Goal: Task Accomplishment & Management: Complete application form

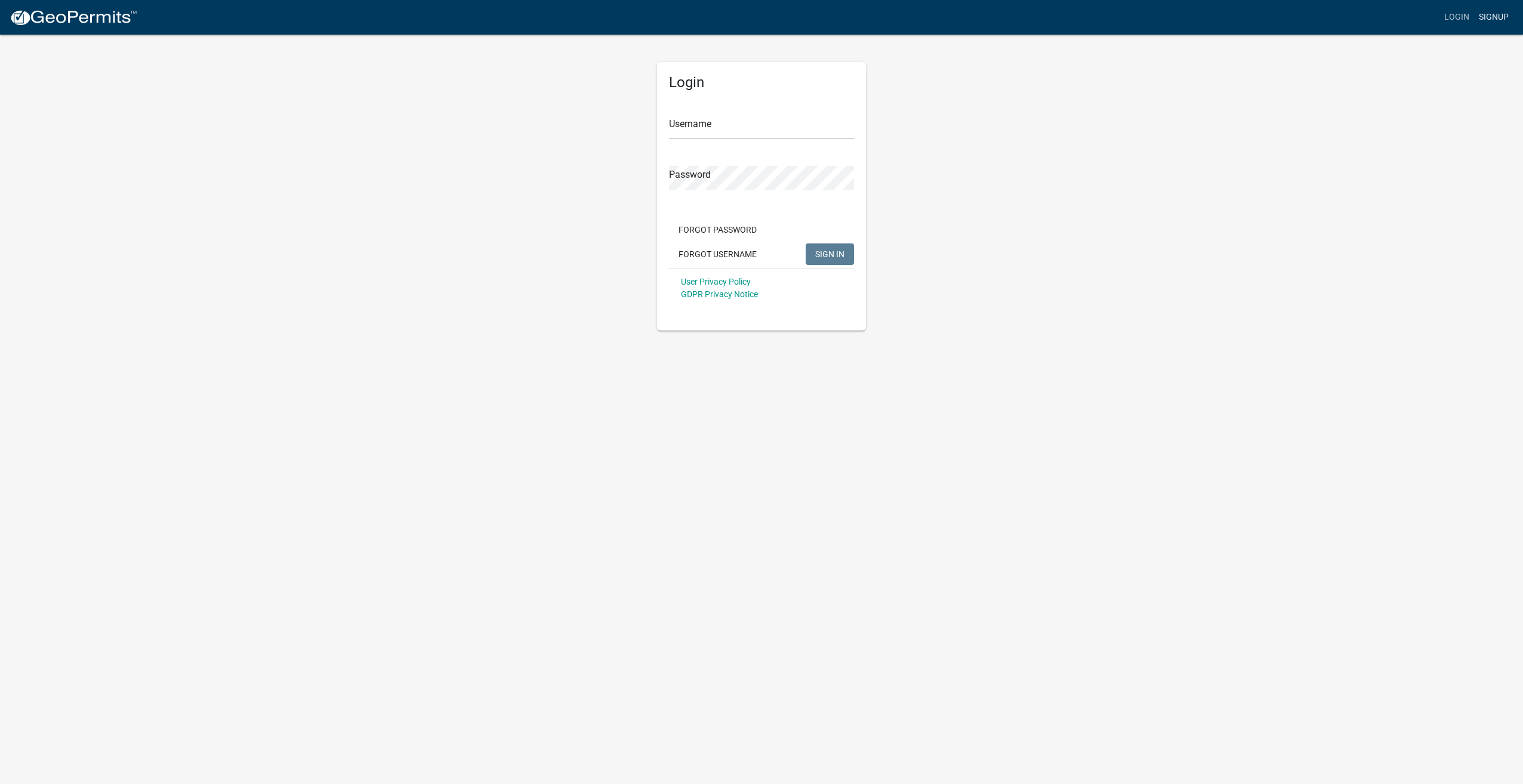
click at [1490, 15] on link "Signup" at bounding box center [1494, 17] width 40 height 23
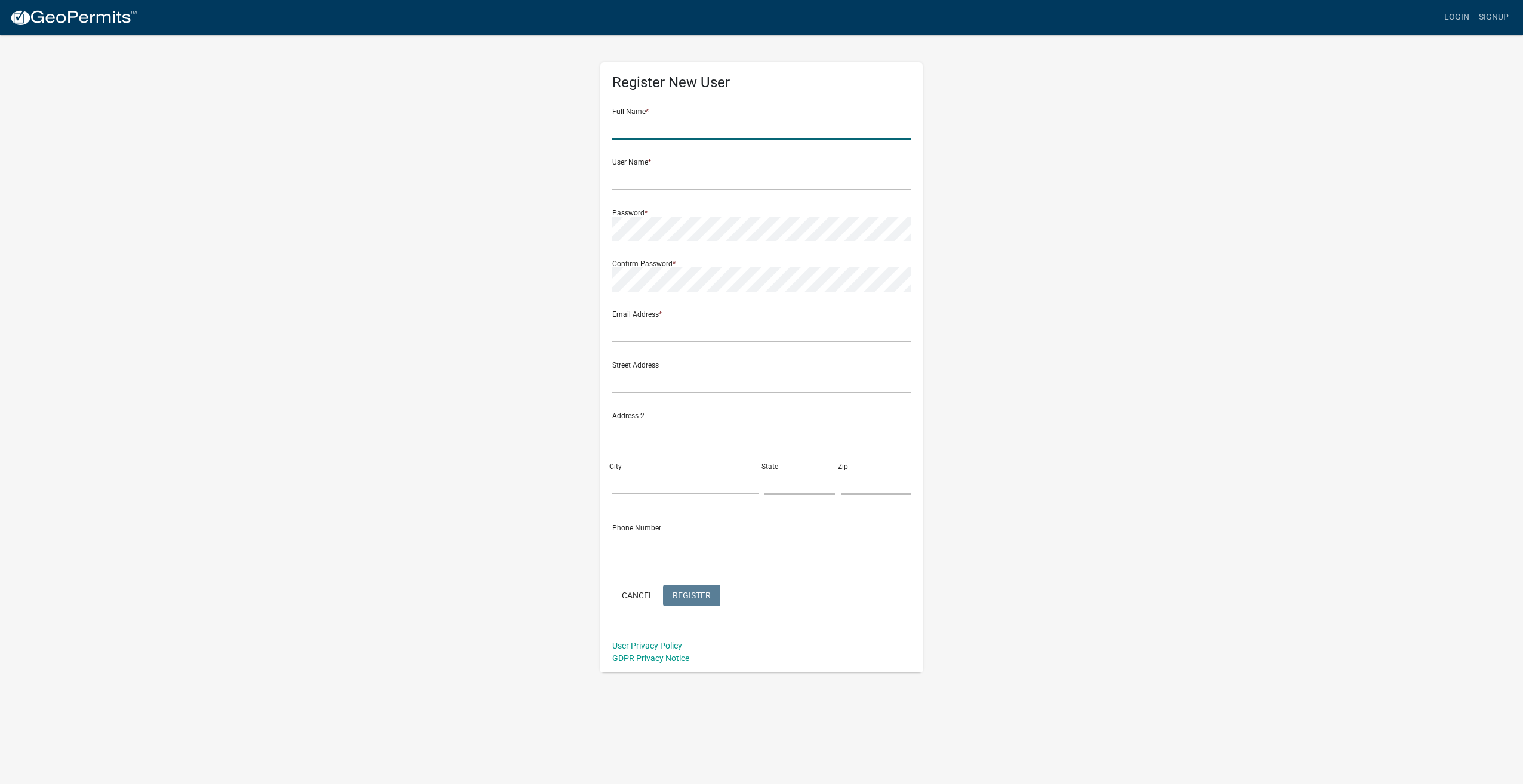
click at [661, 131] on input "text" at bounding box center [761, 127] width 298 height 25
type input "[PERSON_NAME]"
type input "[EMAIL_ADDRESS][DOMAIN_NAME]"
type input "[STREET_ADDRESS]"
type input "[GEOGRAPHIC_DATA]"
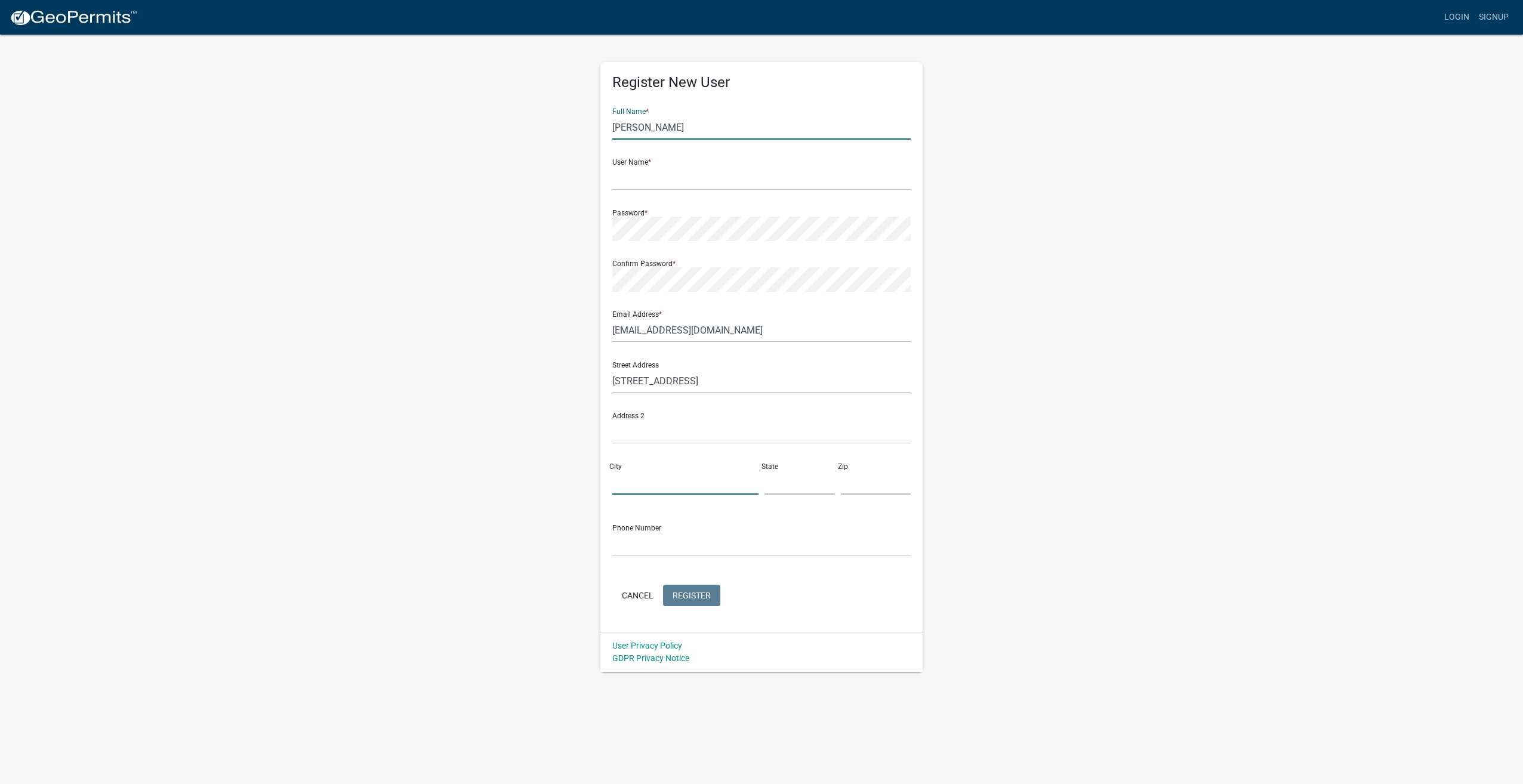
type input "OH"
type input "45414"
type input "9372417707"
click at [681, 182] on input "text" at bounding box center [761, 178] width 298 height 25
type input "Dallas.[PERSON_NAME]"
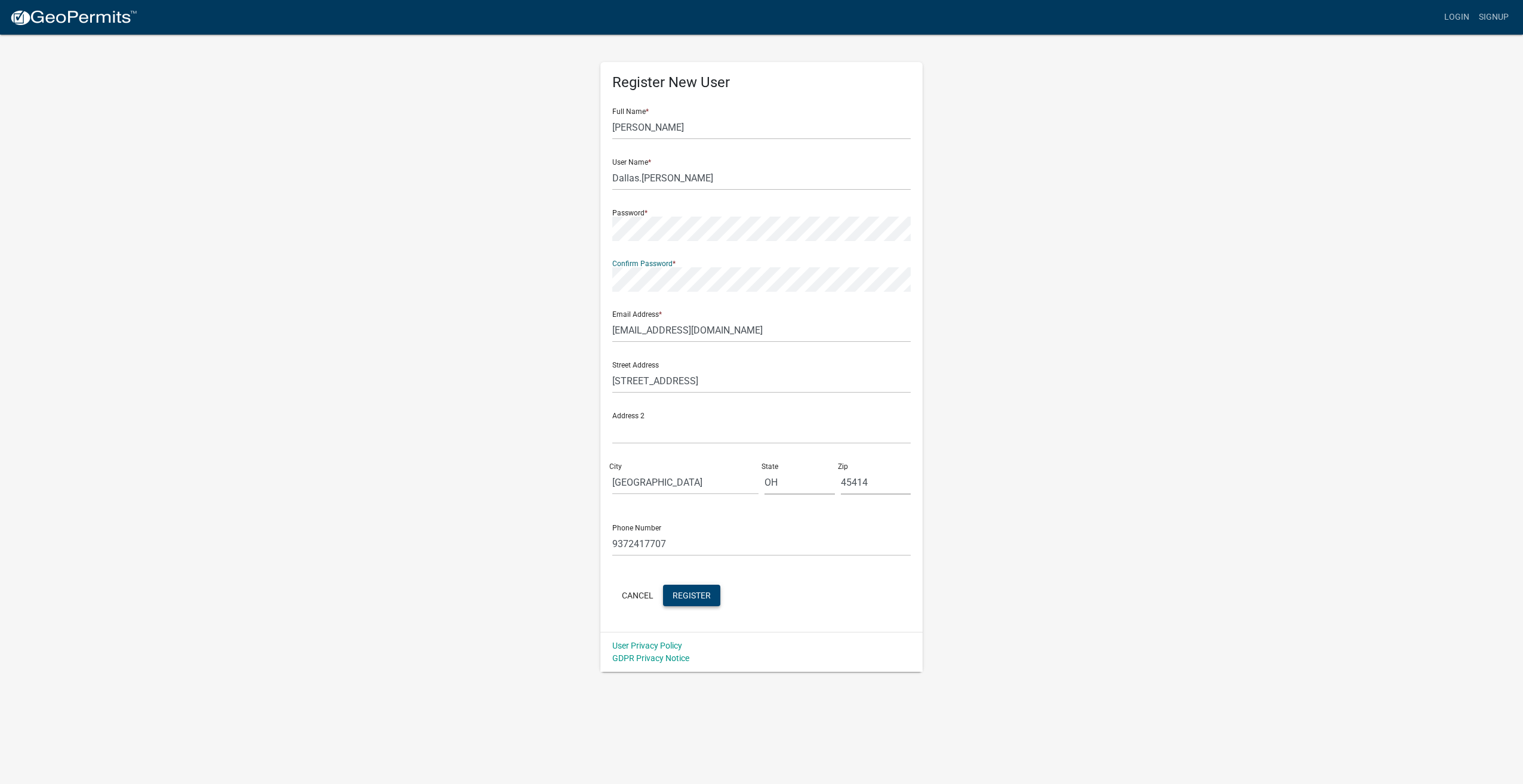
click at [714, 602] on button "Register" at bounding box center [691, 595] width 57 height 22
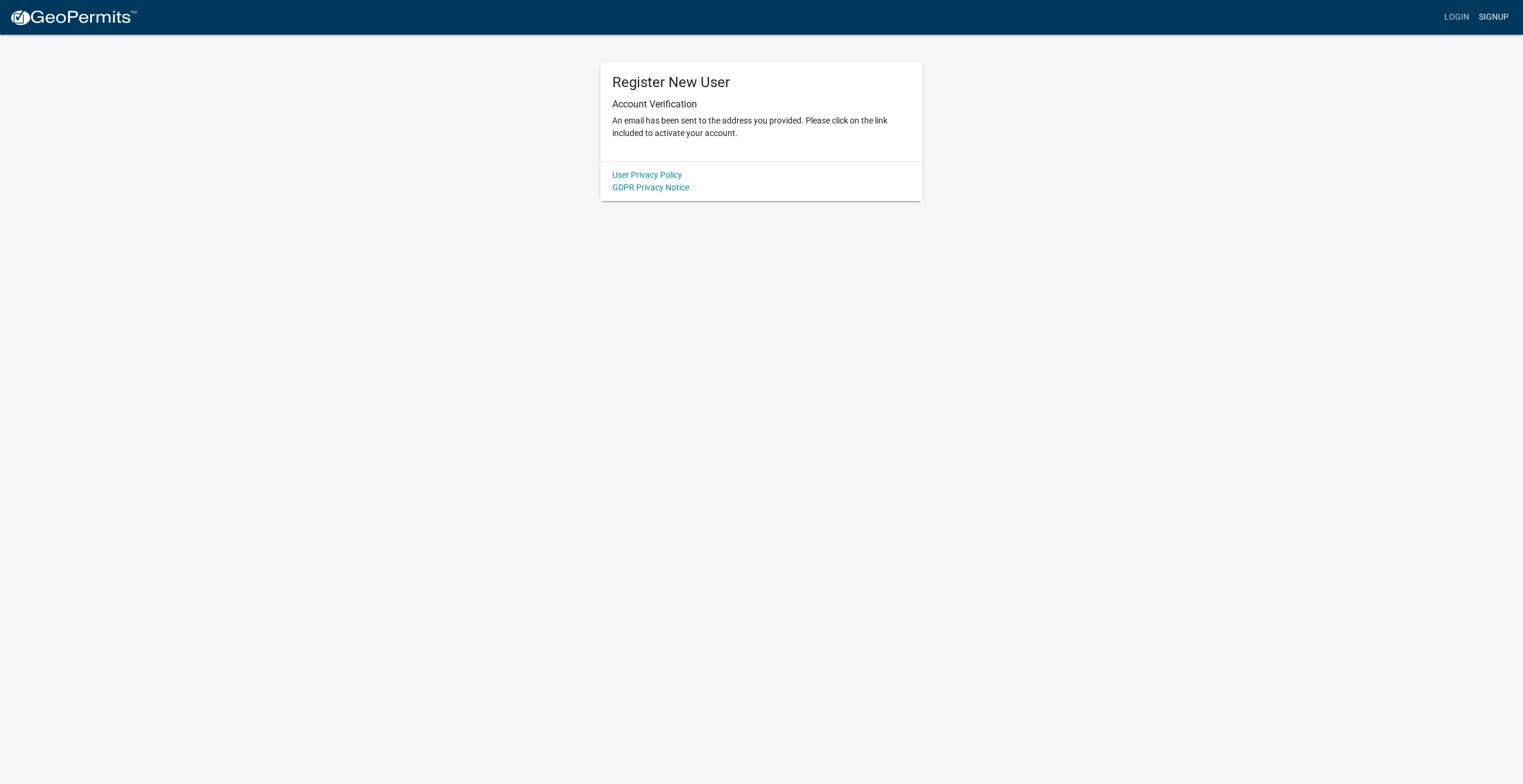
click at [1491, 19] on link "Signup" at bounding box center [1494, 17] width 40 height 23
click at [1449, 18] on link "Login" at bounding box center [1457, 17] width 35 height 23
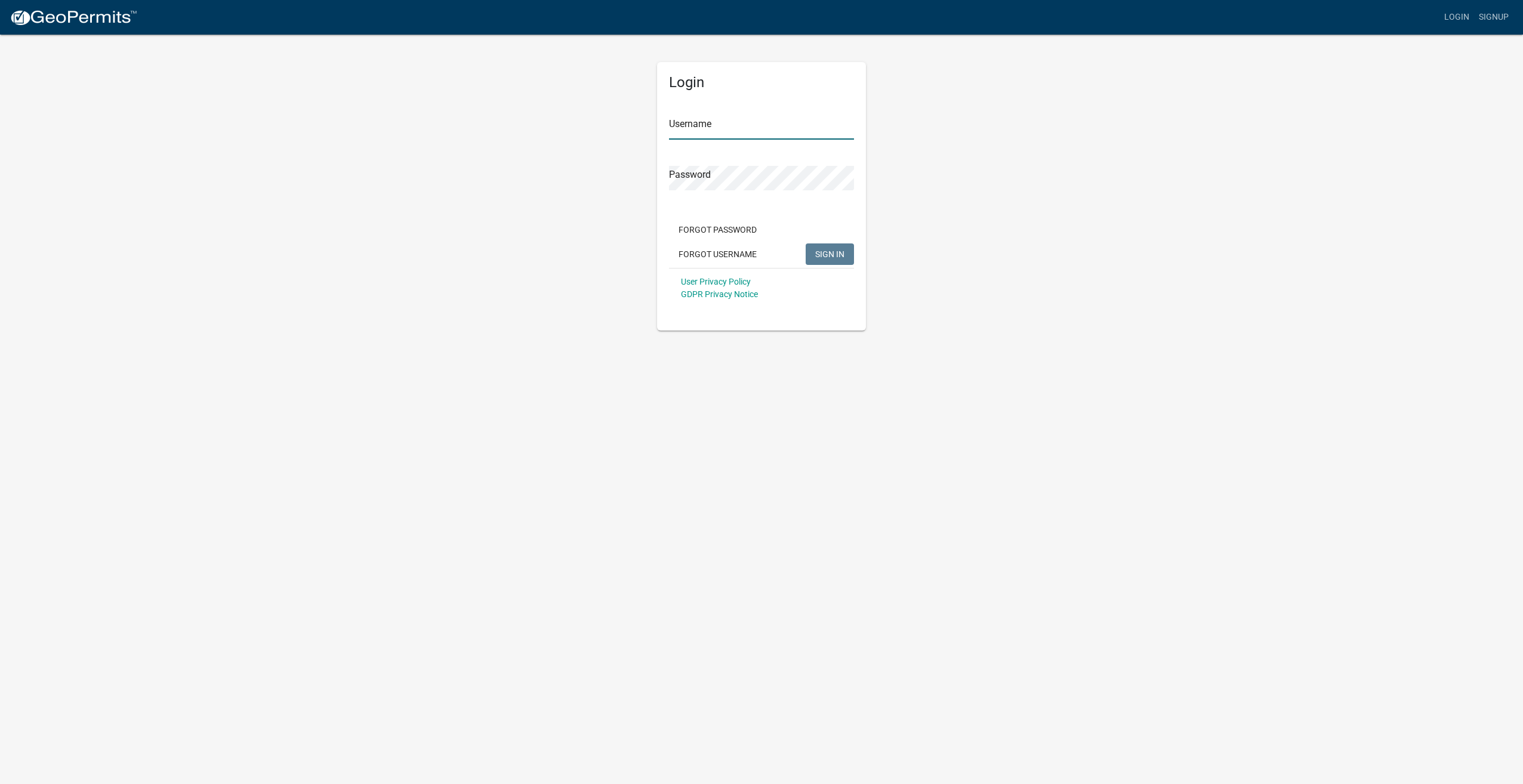
type input "Dallas.Hayre"
click at [843, 248] on button "SIGN IN" at bounding box center [830, 254] width 48 height 22
click at [838, 258] on span "SIGN IN" at bounding box center [829, 253] width 29 height 9
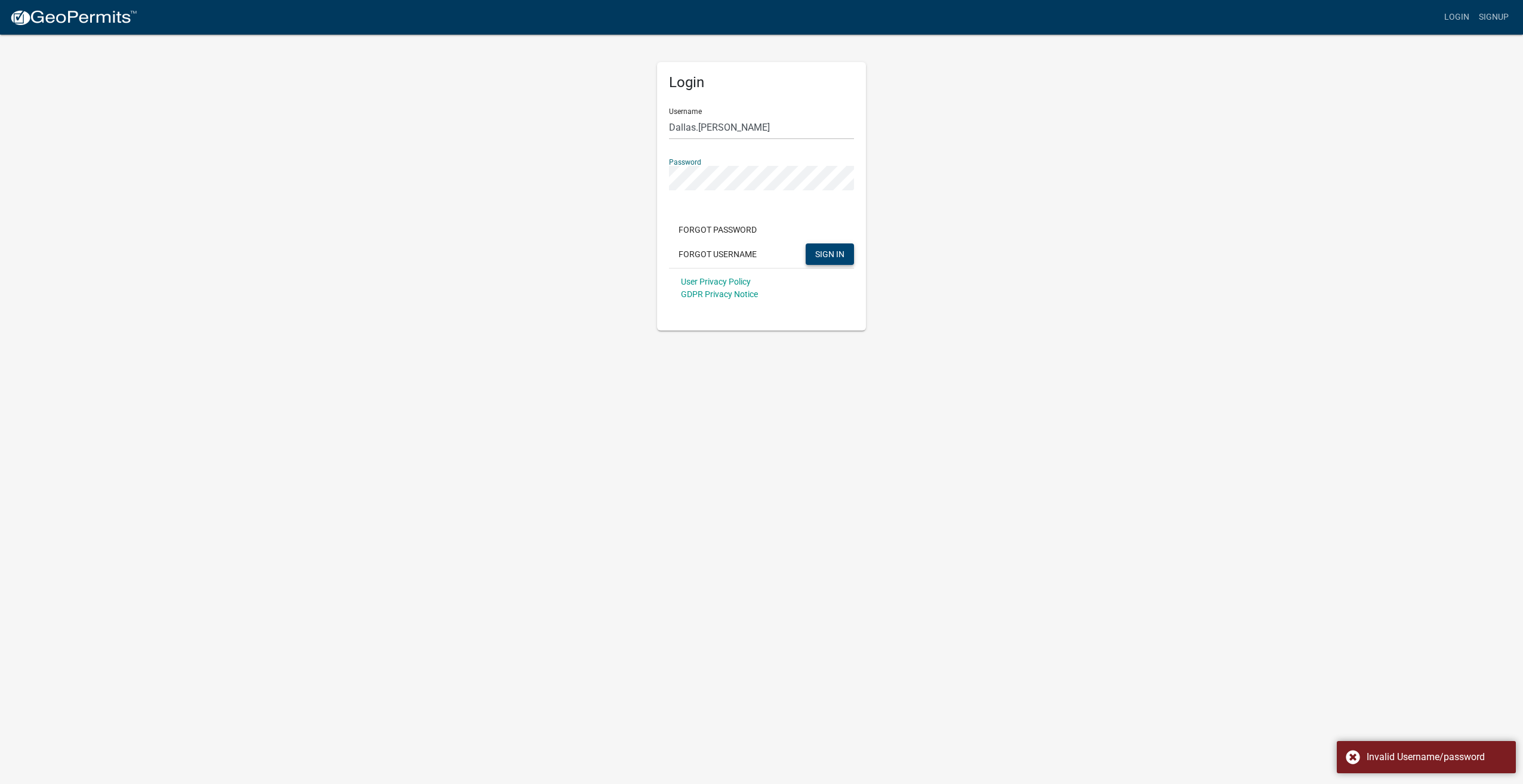
click at [619, 182] on div "Login Username Dallas.Hayre Password Forgot Password Forgot Username SIGN IN Us…" at bounding box center [761, 182] width 680 height 297
click at [623, 218] on div "Login Username Dallas.Hayre Password Forgot Password Forgot Username SIGN IN Us…" at bounding box center [761, 182] width 680 height 297
click at [837, 256] on span "SIGN IN" at bounding box center [829, 253] width 29 height 9
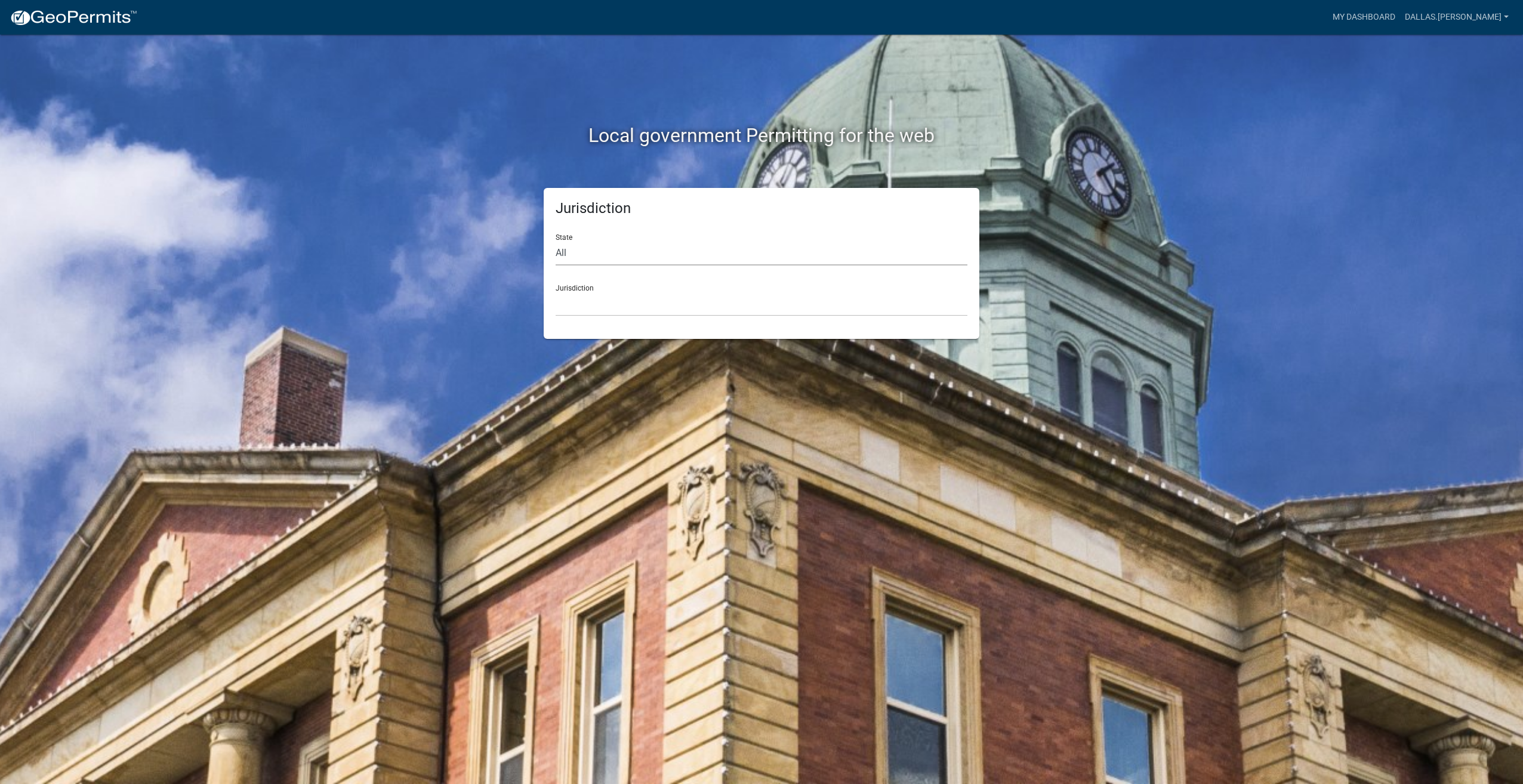
click at [662, 253] on select "All Colorado Georgia Indiana Iowa Kansas Minnesota Ohio South Carolina Wisconsin" at bounding box center [761, 253] width 411 height 25
select select "Indiana"
click at [555, 241] on select "All Colorado Georgia Indiana Iowa Kansas Minnesota Ohio South Carolina Wisconsin" at bounding box center [761, 253] width 411 height 25
click at [619, 310] on select "City of Charlestown, Indiana City of Jeffersonville, Indiana City of Logansport…" at bounding box center [761, 304] width 411 height 25
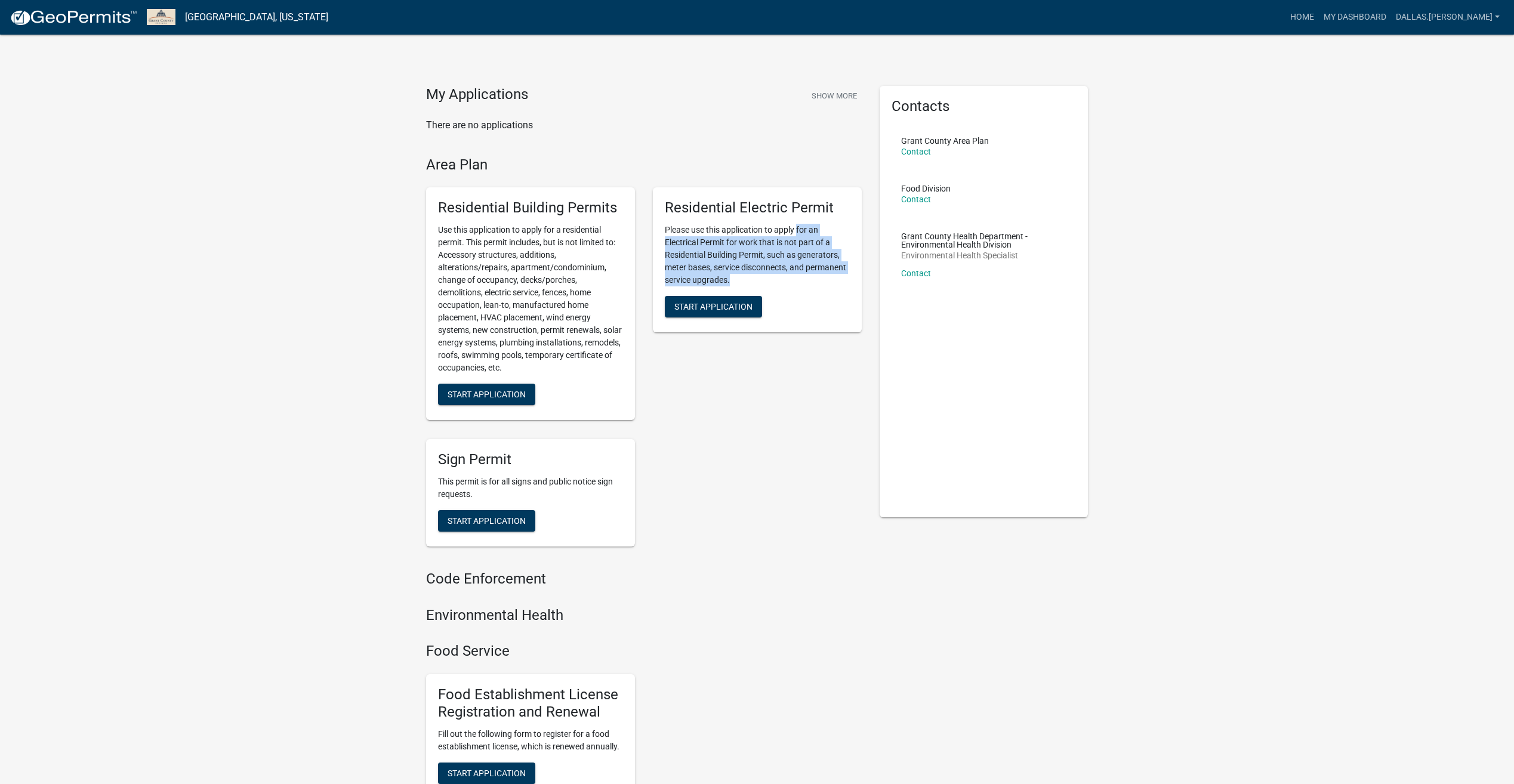
drag, startPoint x: 797, startPoint y: 227, endPoint x: 804, endPoint y: 282, distance: 55.4
click at [804, 282] on p "Please use this application to apply for an Electrical Permit for work that is …" at bounding box center [757, 255] width 185 height 62
drag, startPoint x: 804, startPoint y: 282, endPoint x: 811, endPoint y: 419, distance: 137.2
click at [811, 419] on div "Residential Electric Permit Please use this application to apply for an Electri…" at bounding box center [757, 304] width 227 height 252
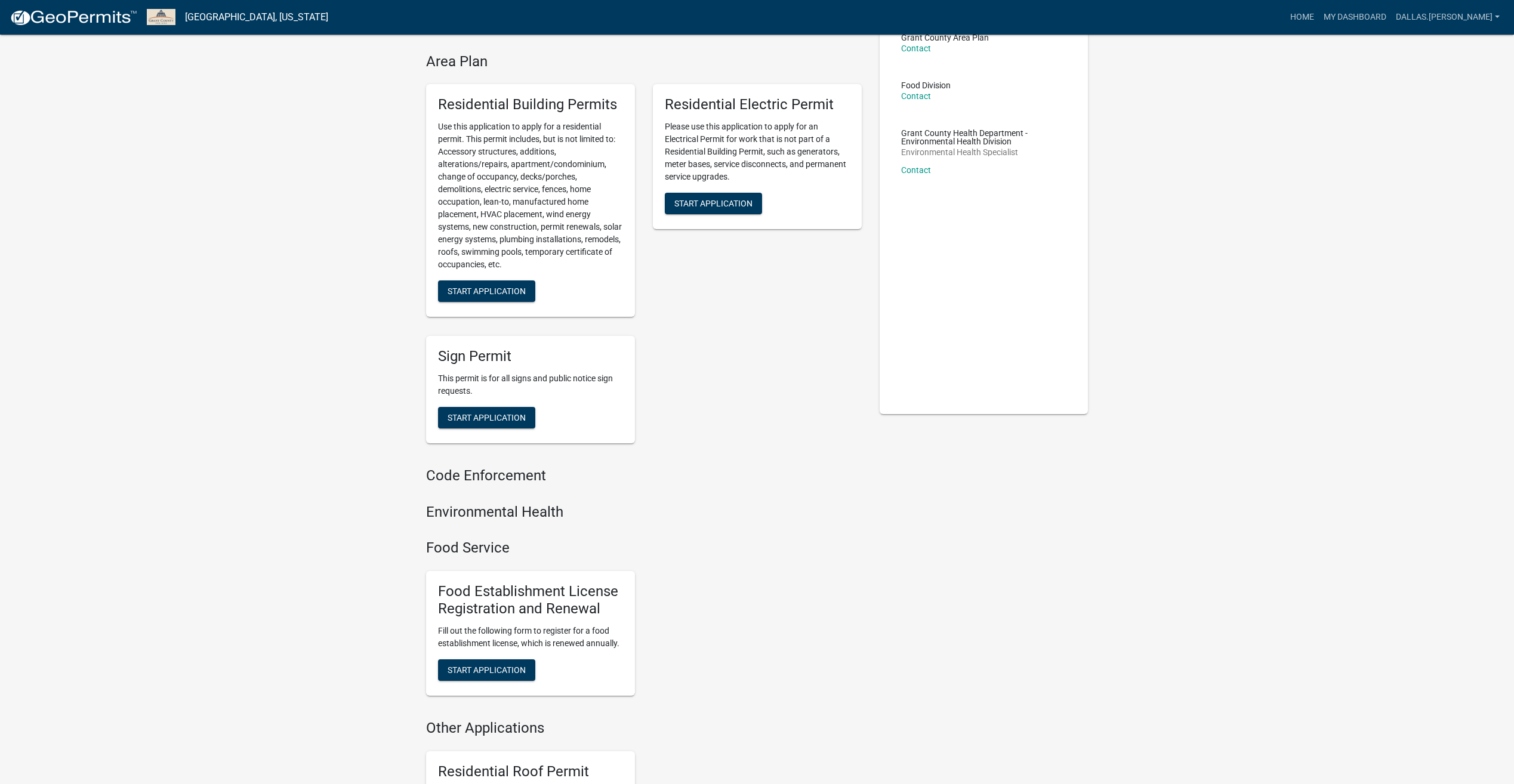
scroll to position [119, 0]
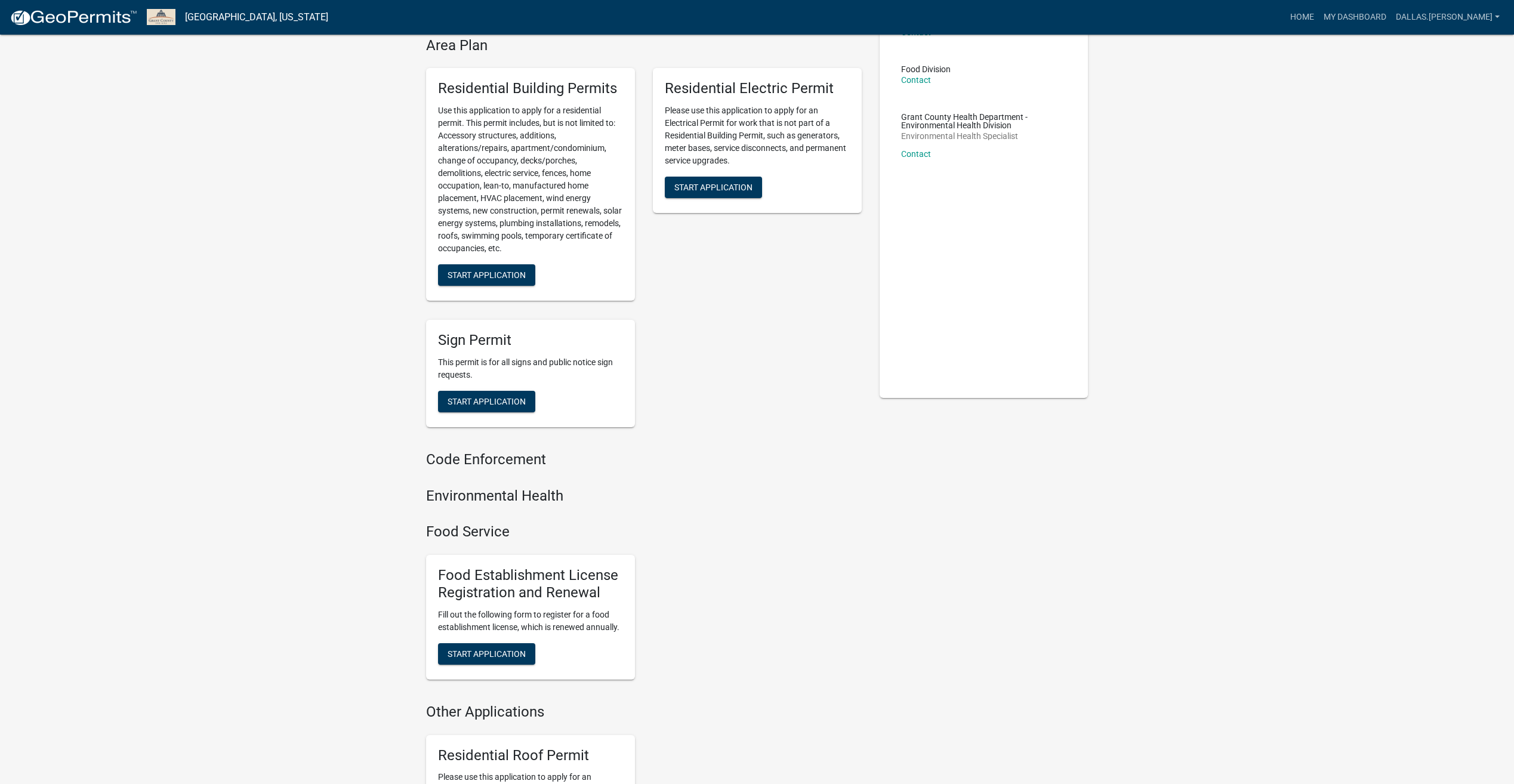
click at [501, 459] on h4 "Code Enforcement" at bounding box center [644, 460] width 436 height 17
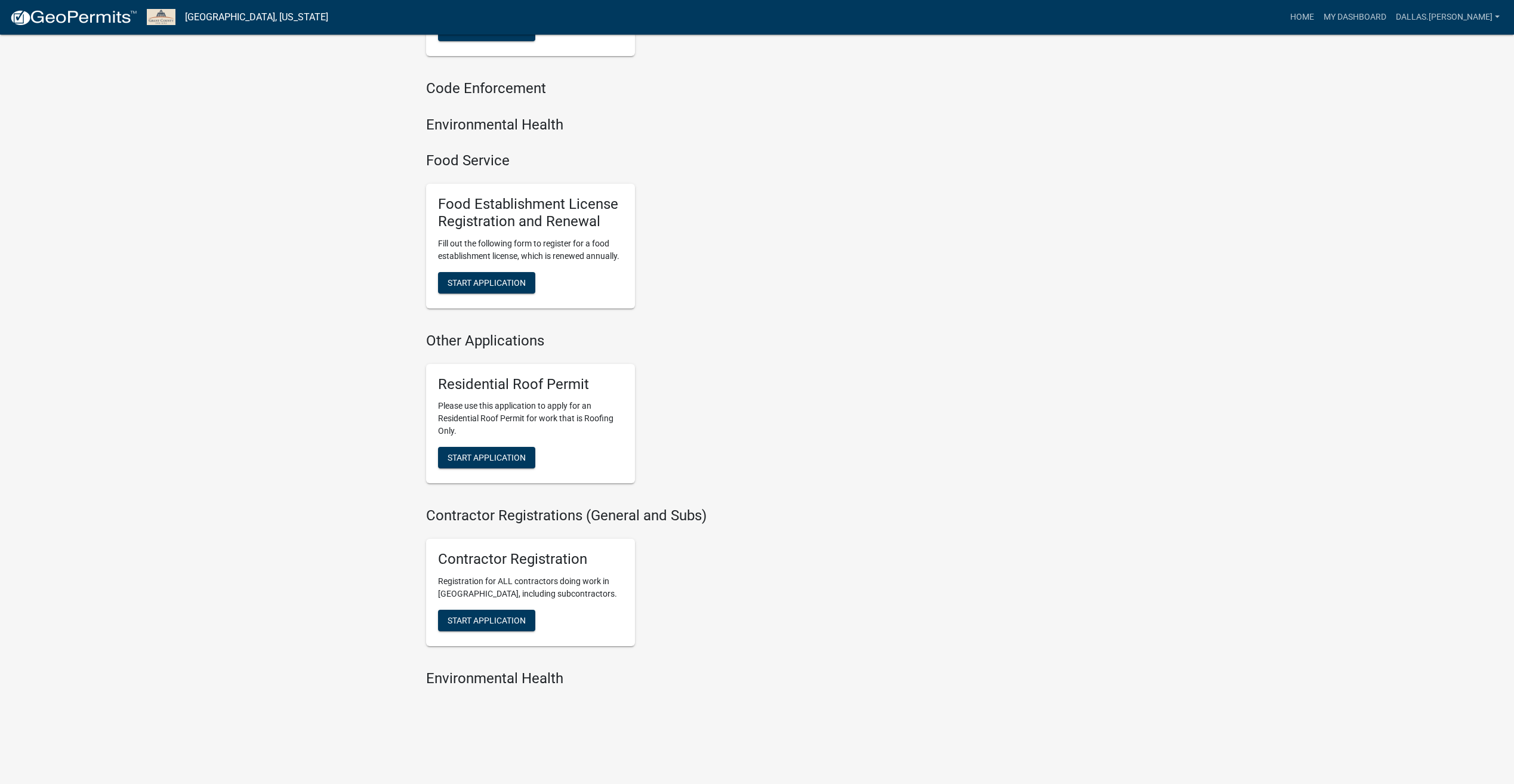
scroll to position [492, 0]
click at [494, 615] on span "Start Application" at bounding box center [486, 619] width 78 height 9
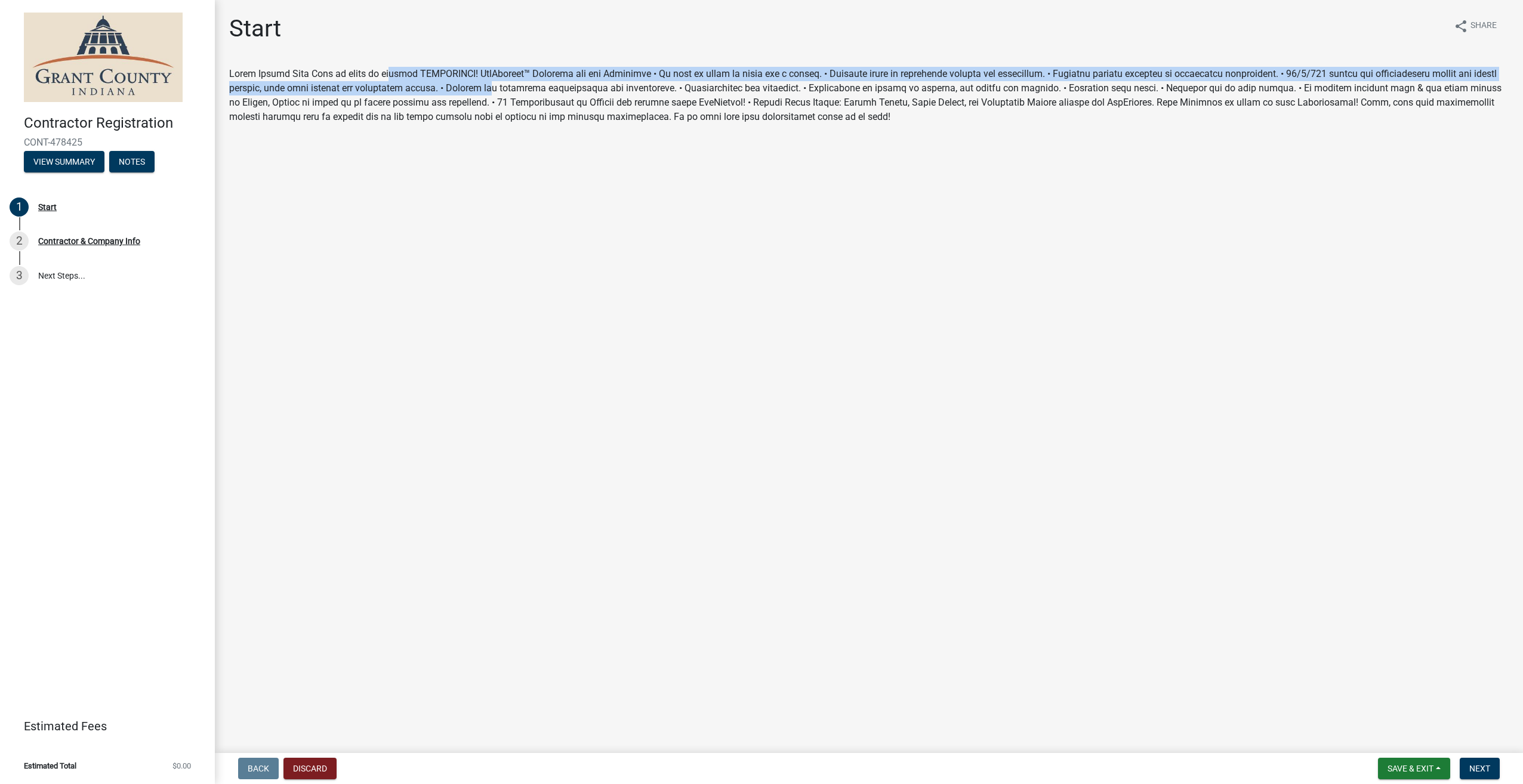
drag, startPoint x: 385, startPoint y: 68, endPoint x: 517, endPoint y: 86, distance: 133.2
click at [517, 86] on div at bounding box center [869, 95] width 1280 height 57
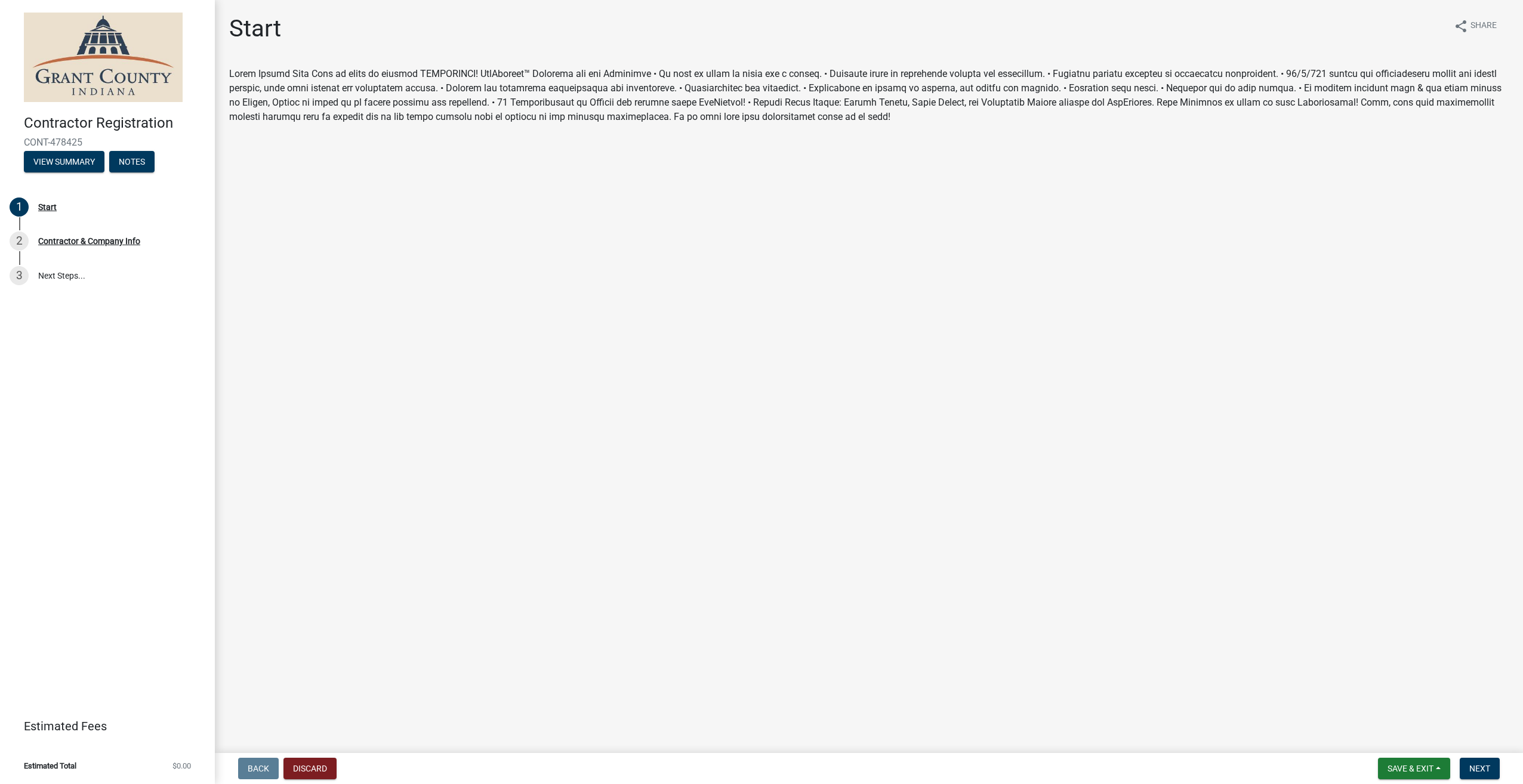
drag, startPoint x: 517, startPoint y: 86, endPoint x: 386, endPoint y: 203, distance: 175.6
click at [434, 188] on main "Start share Share" at bounding box center [869, 374] width 1308 height 748
click at [45, 207] on div "Start" at bounding box center [48, 207] width 19 height 9
click at [1485, 777] on button "Next" at bounding box center [1479, 769] width 40 height 22
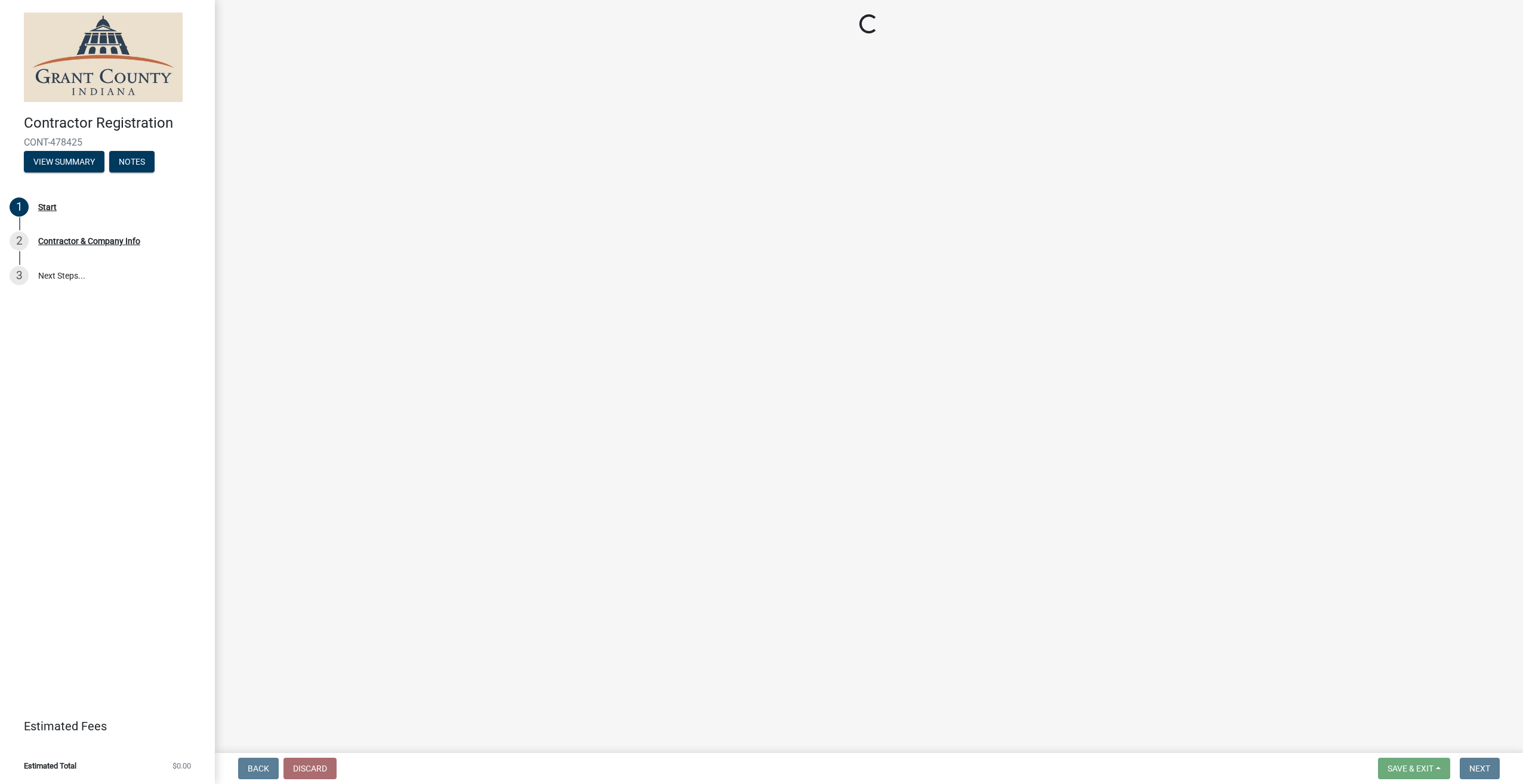
select select "OH"
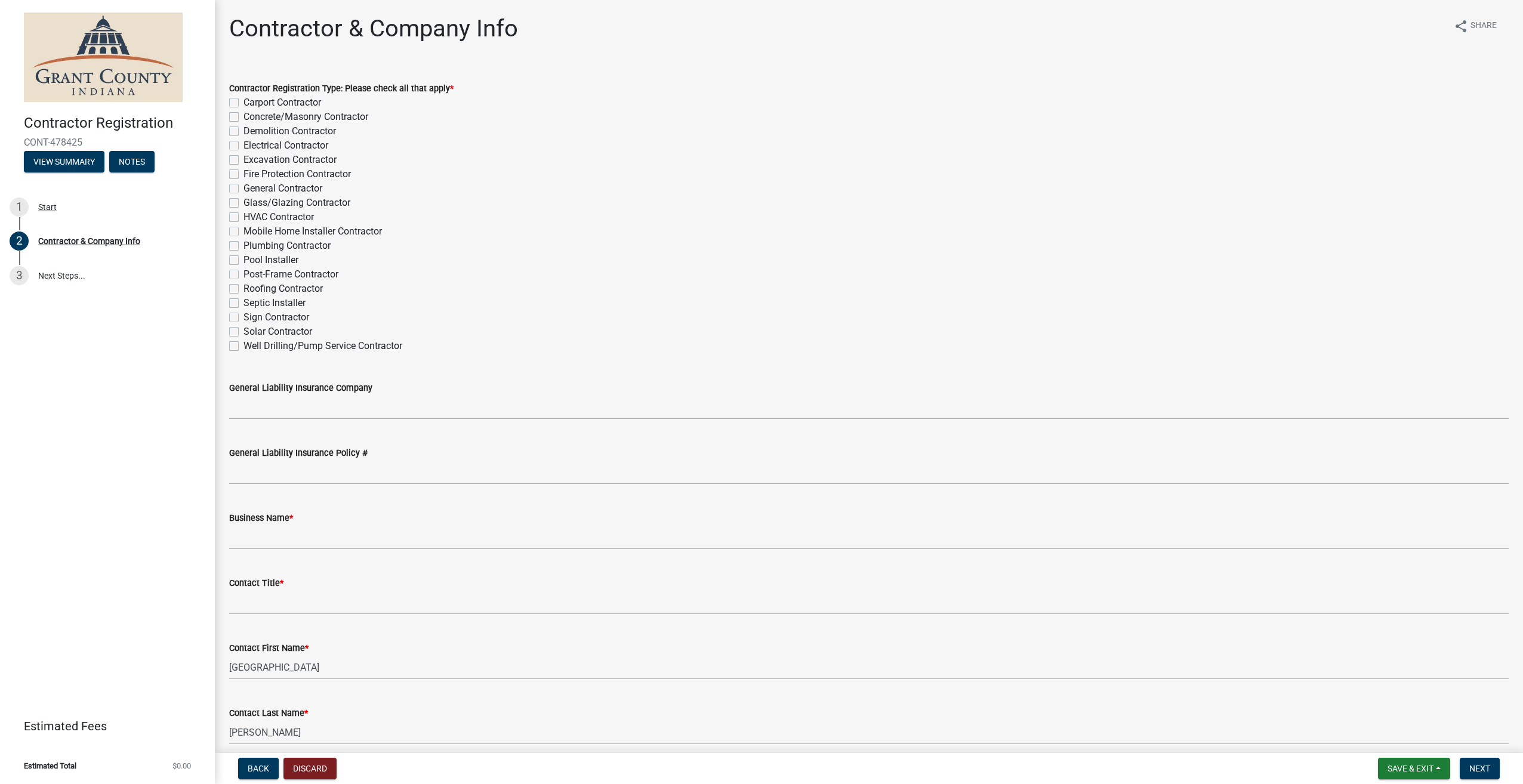
click at [243, 189] on label "General Contractor" at bounding box center [282, 188] width 78 height 14
click at [243, 189] on input "General Contractor" at bounding box center [247, 185] width 8 height 8
checkbox input "true"
checkbox input "false"
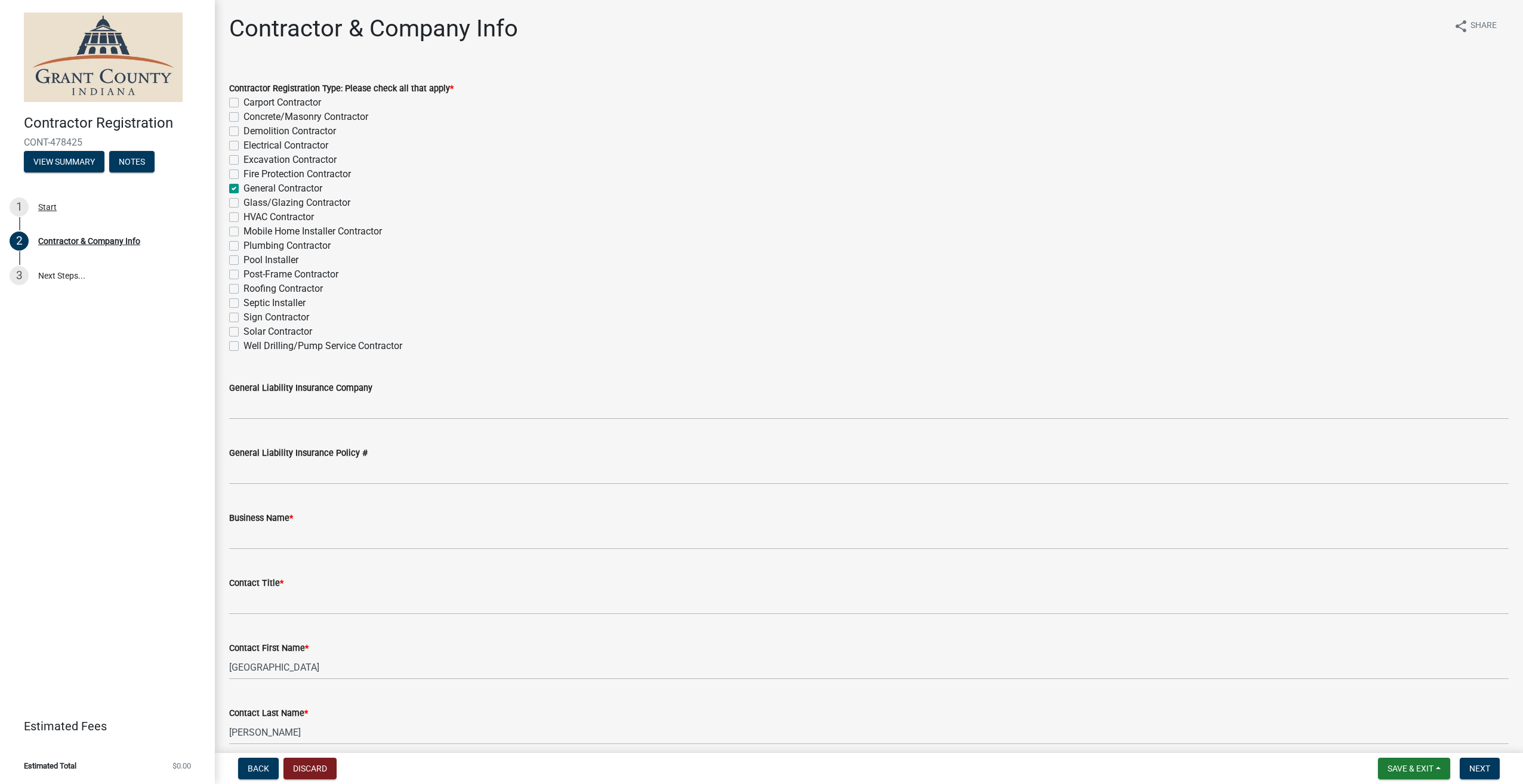
checkbox input "false"
checkbox input "true"
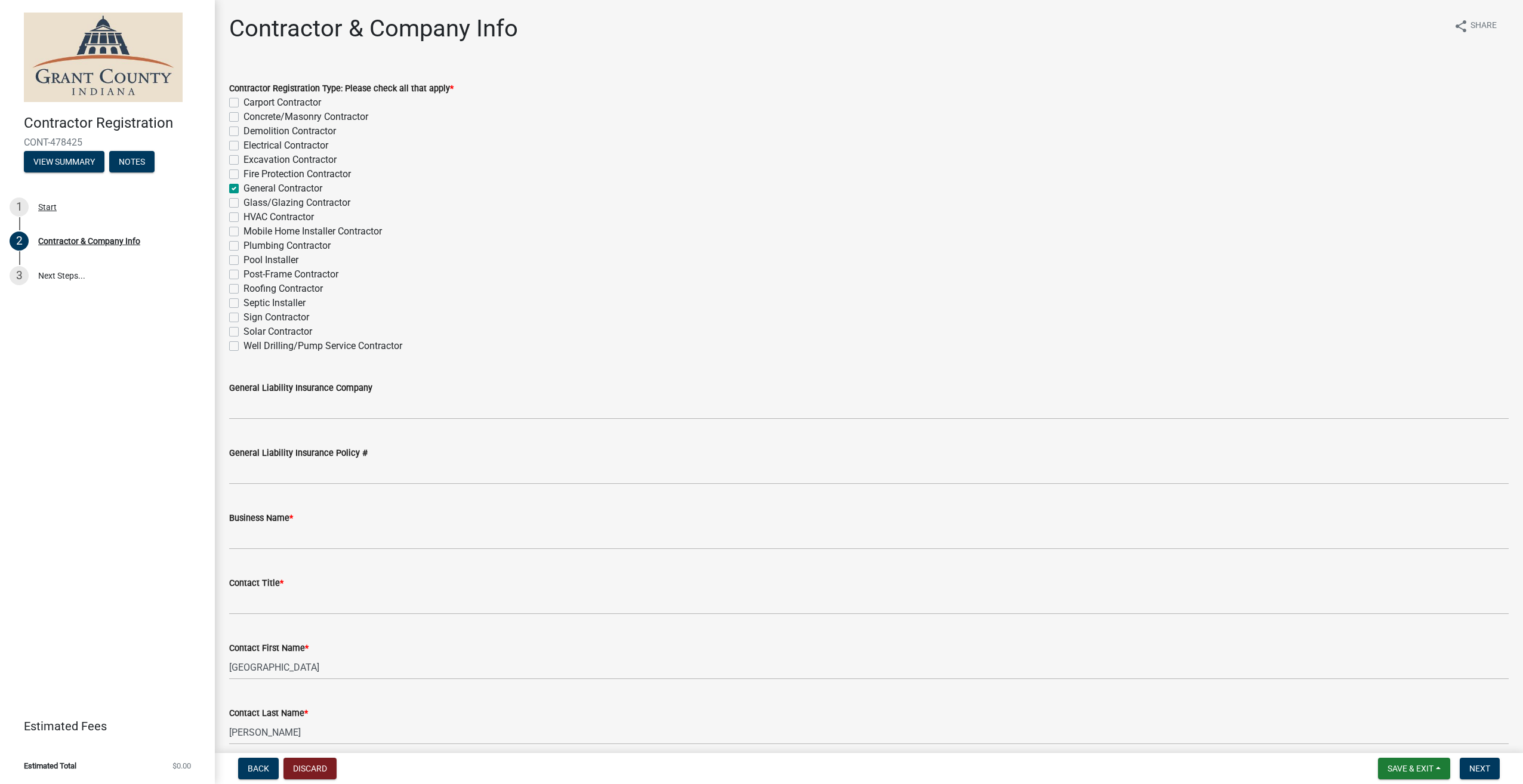
checkbox input "false"
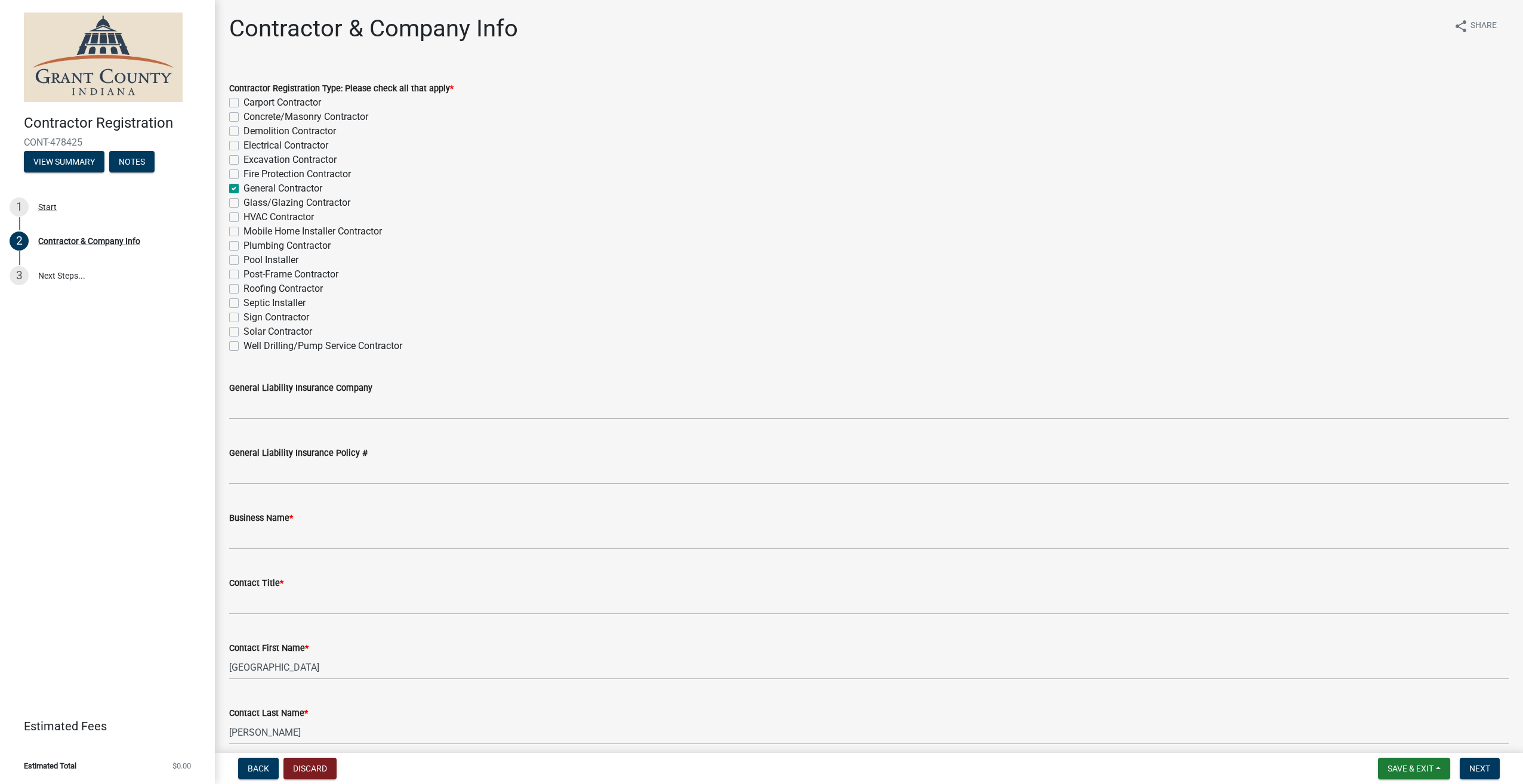
checkbox input "false"
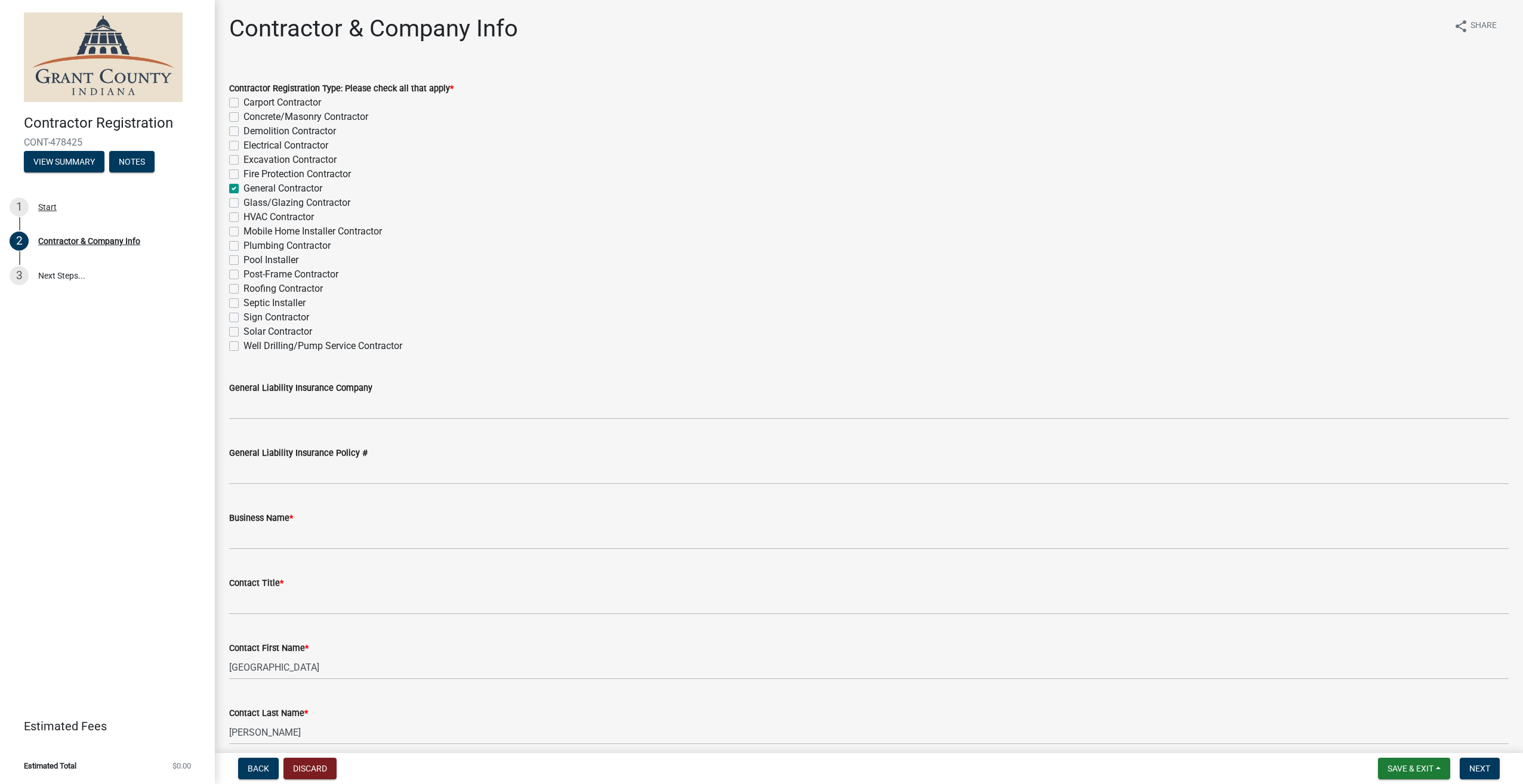
checkbox input "false"
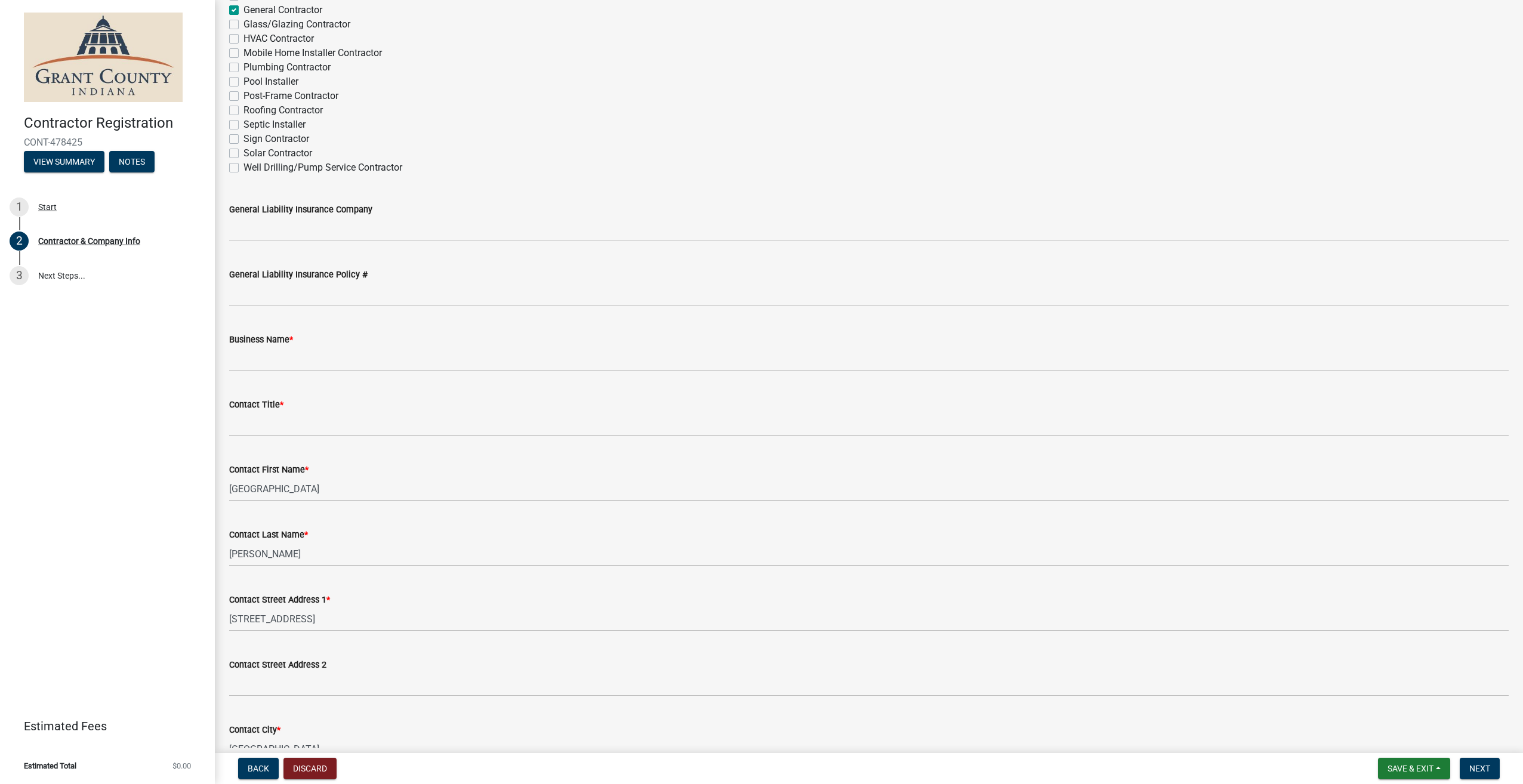
scroll to position [179, 0]
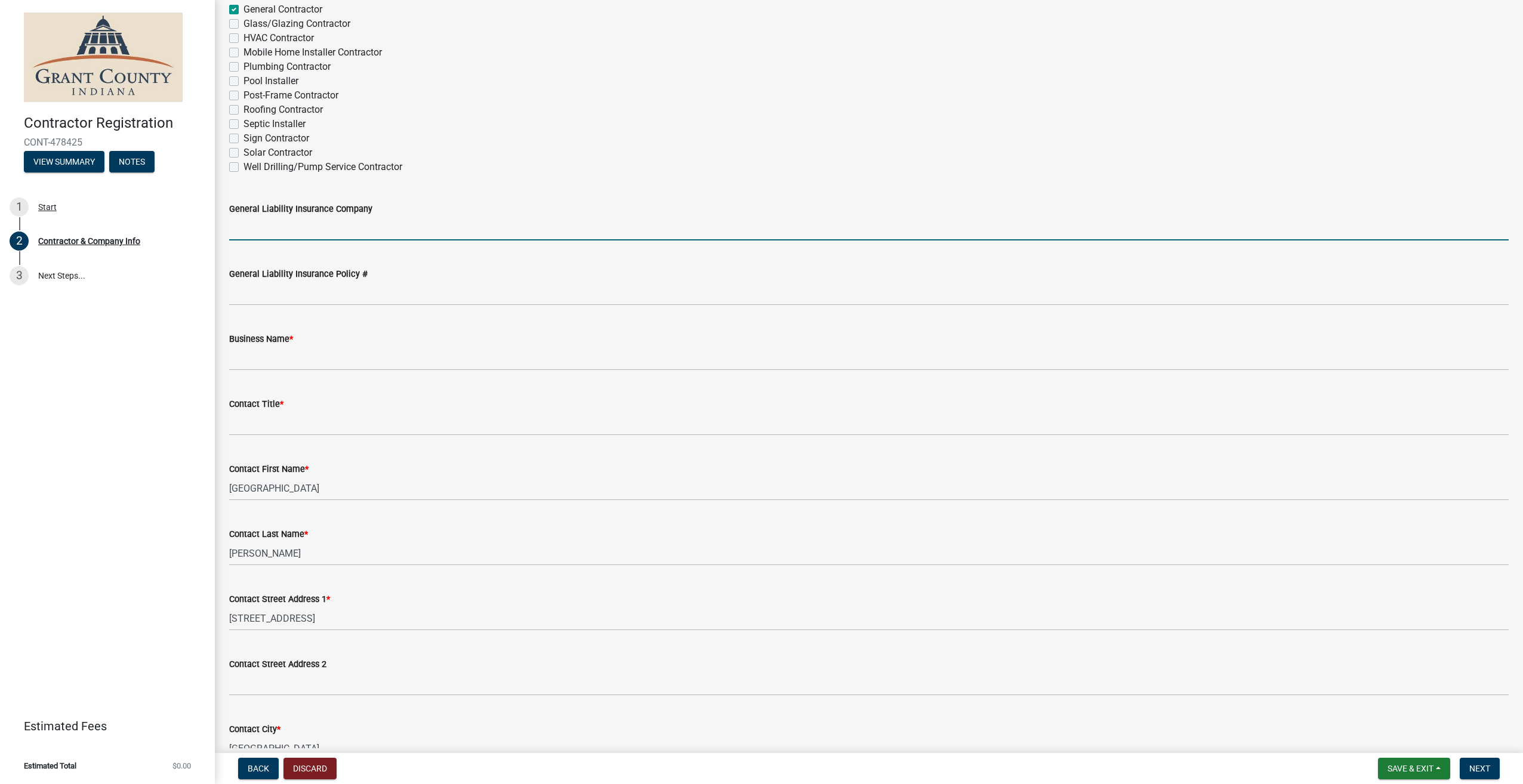
click at [292, 221] on input "General Liability Insurance Company" at bounding box center [869, 229] width 1280 height 25
type input "Auto Owners"
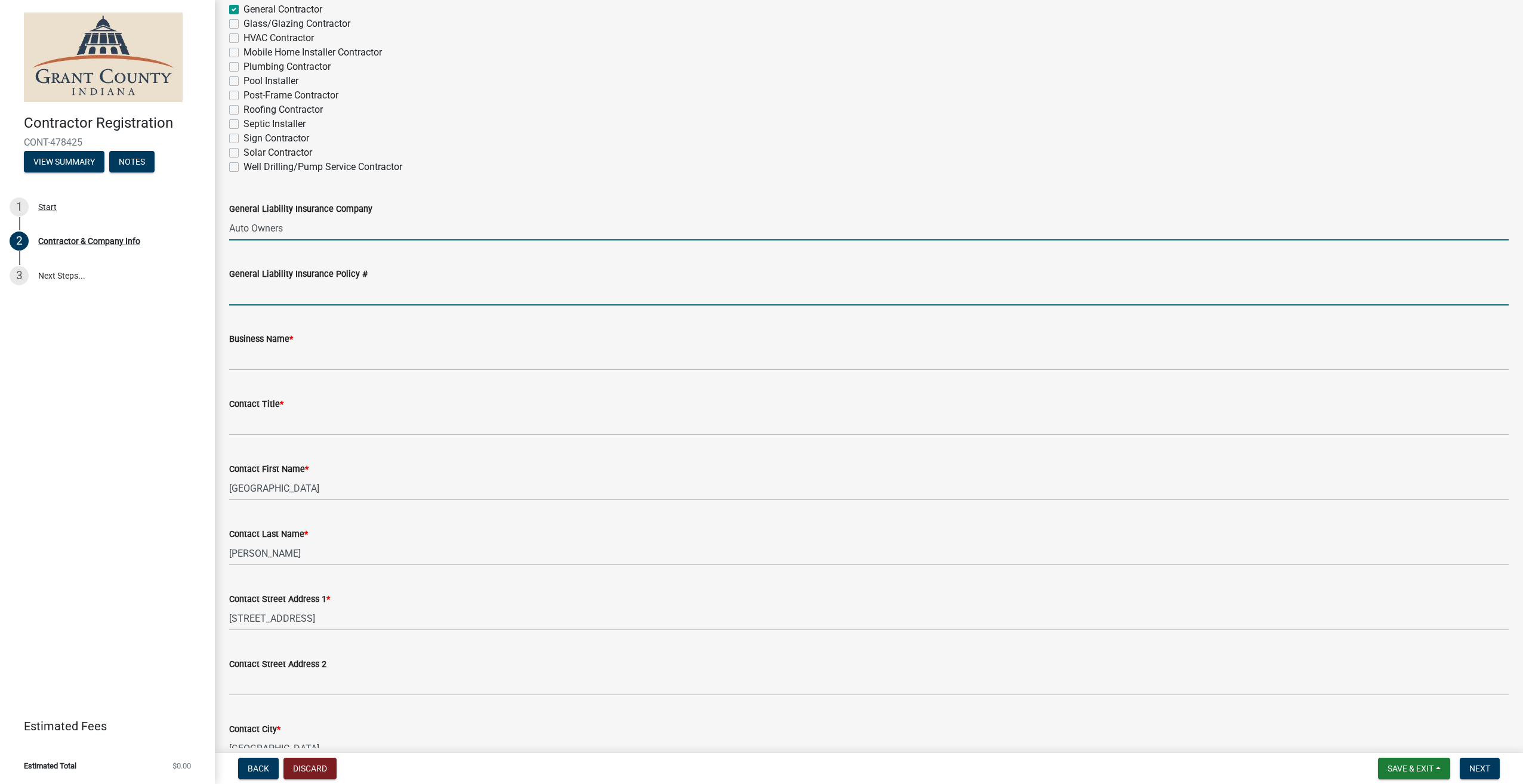
click at [420, 290] on input "General Liability Insurance Policy #" at bounding box center [869, 293] width 1280 height 25
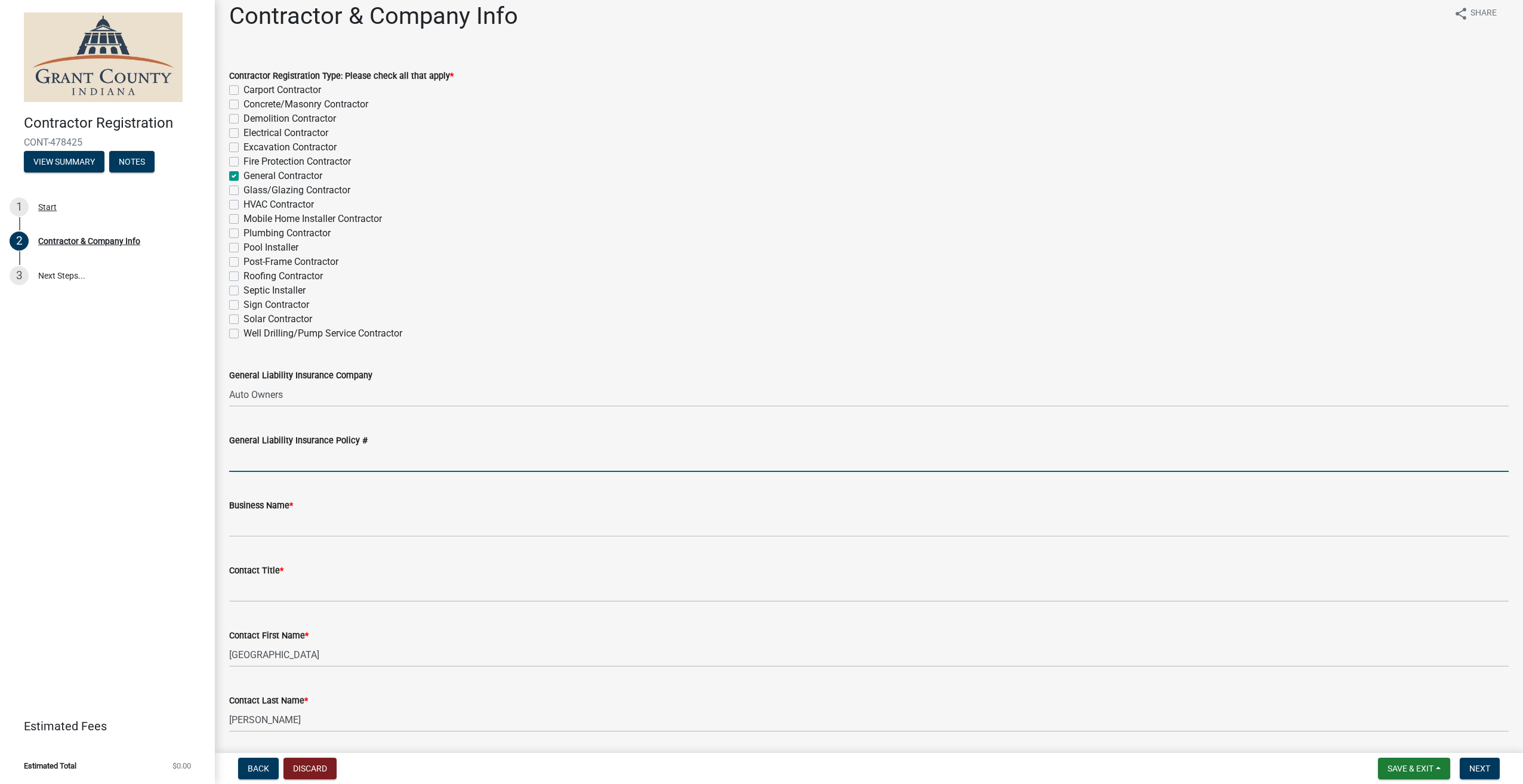
scroll to position [0, 0]
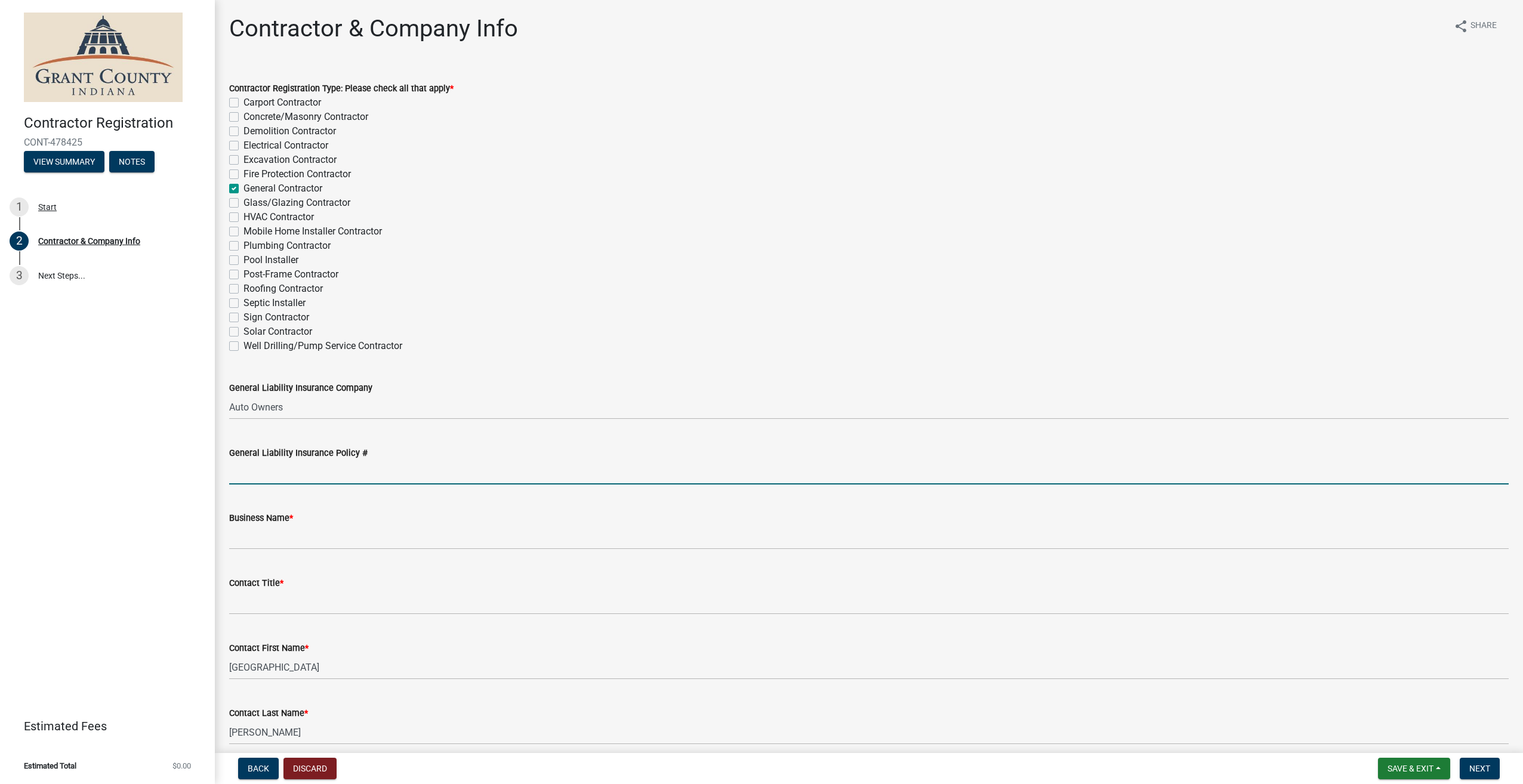
click at [343, 474] on input "General Liability Insurance Policy #" at bounding box center [869, 473] width 1280 height 25
paste input "014514683"
type input "014514683"
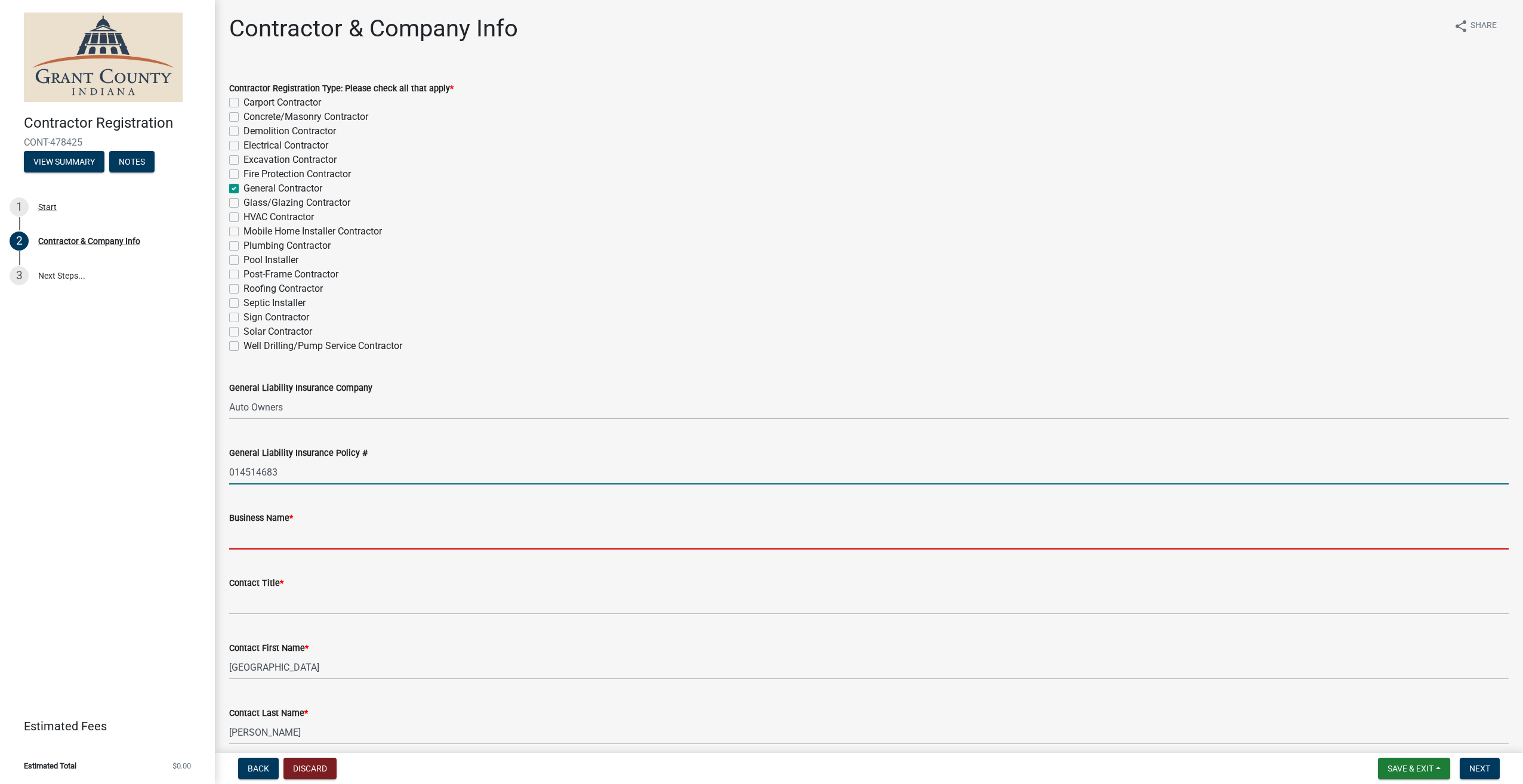
click at [285, 543] on input "Business Name *" at bounding box center [869, 537] width 1280 height 25
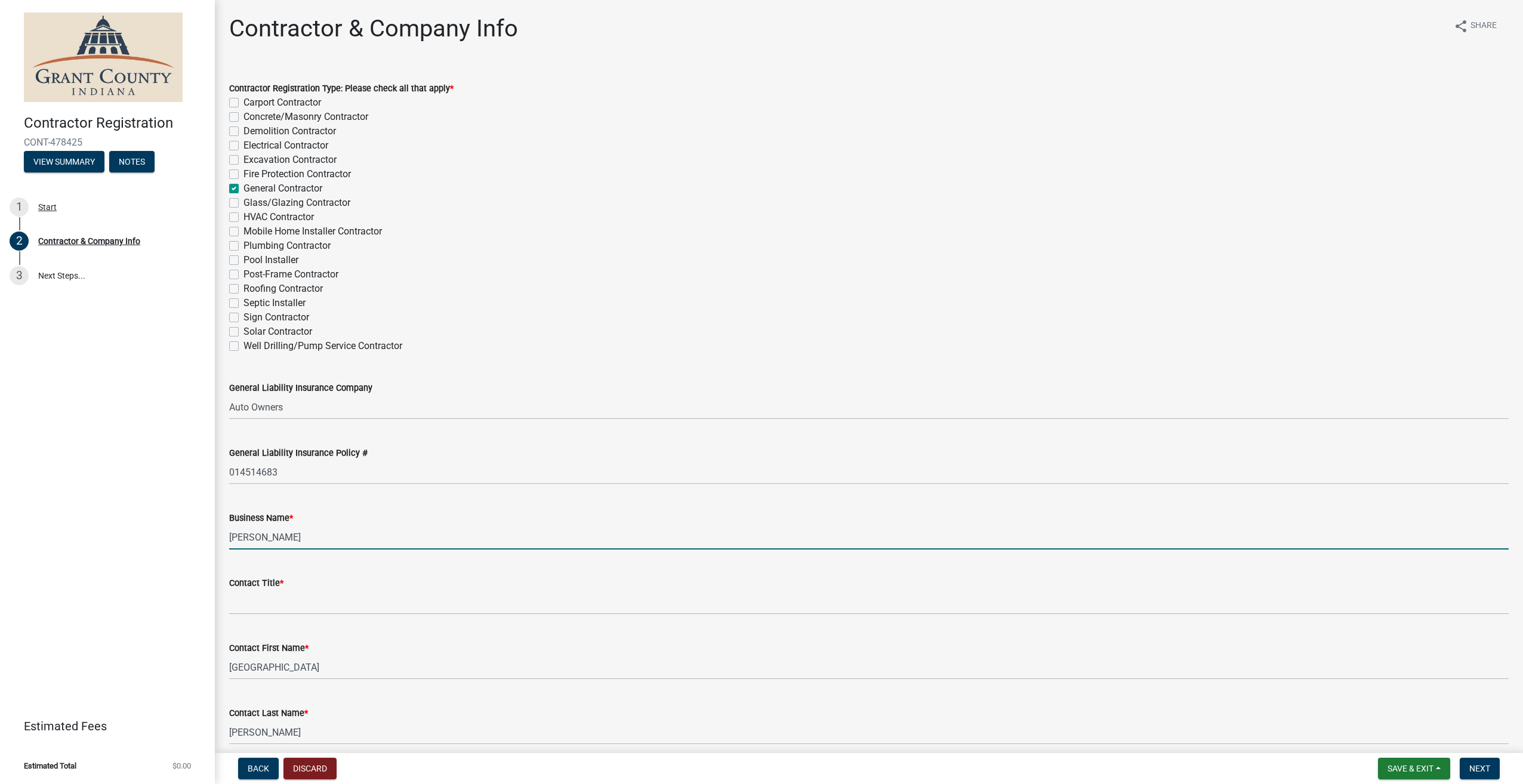
type input "Jameson Building Company"
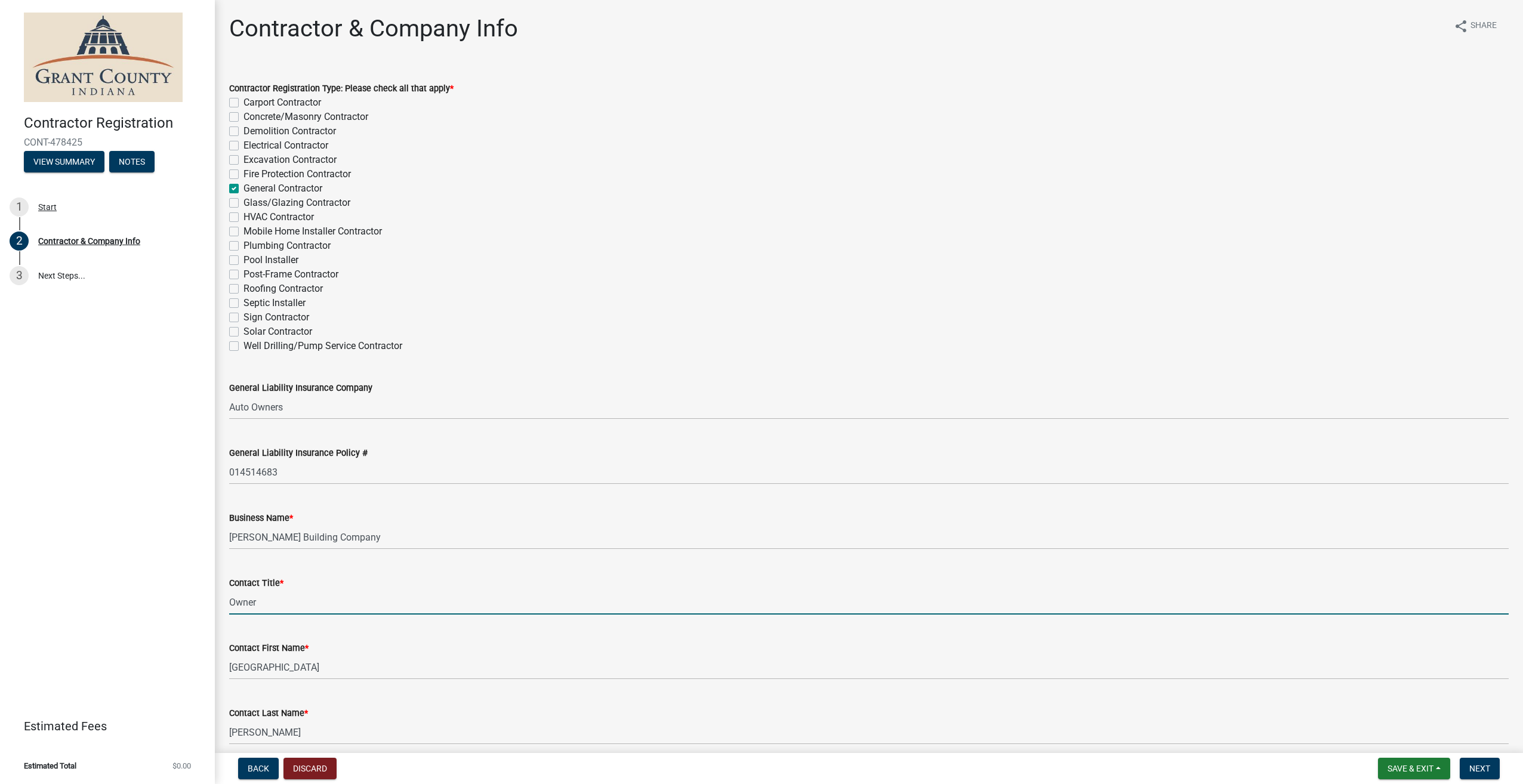
type input "Owner"
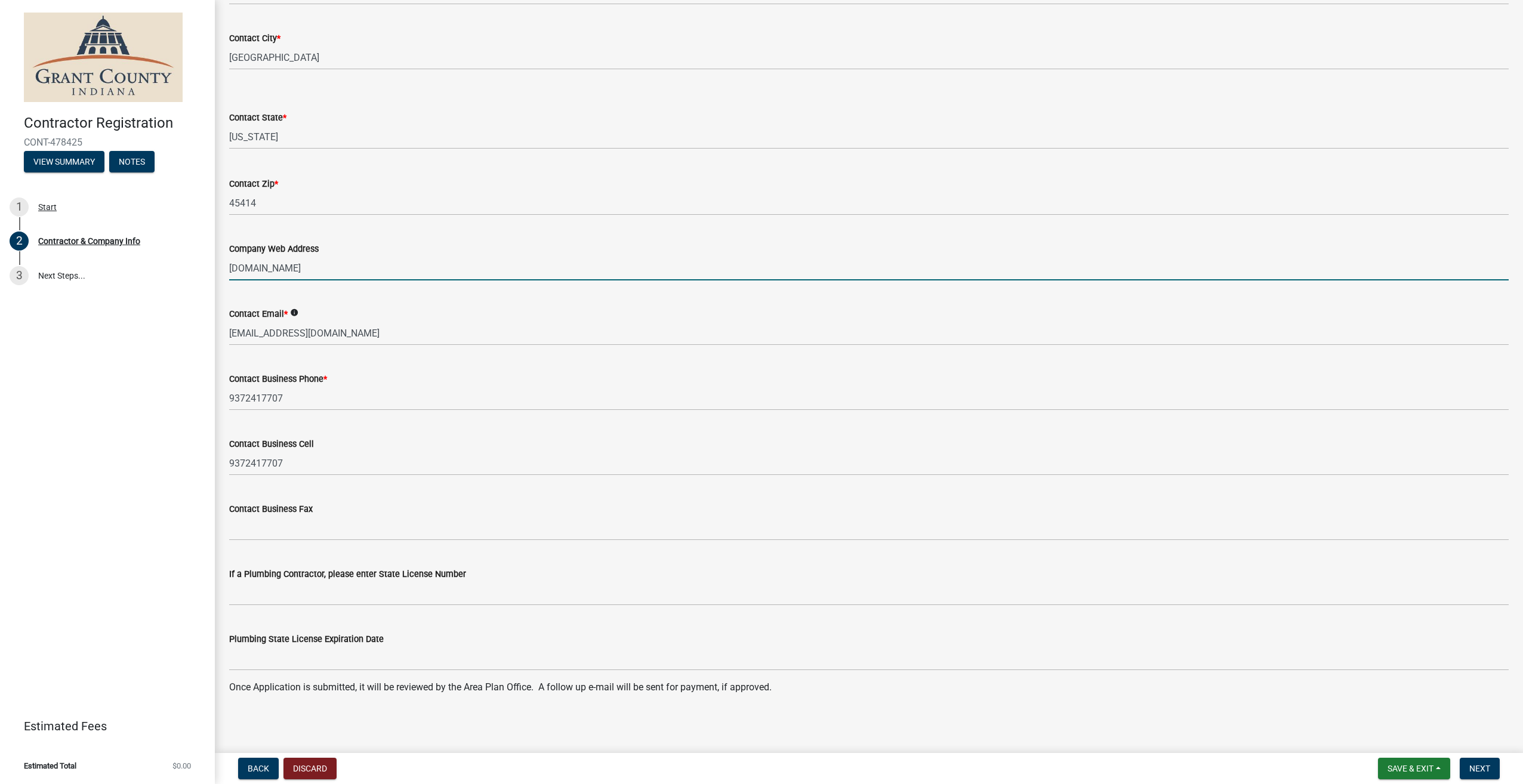
scroll to position [872, 0]
type input "Jamesonbuildingco.com"
click at [1480, 772] on span "Next" at bounding box center [1480, 768] width 21 height 9
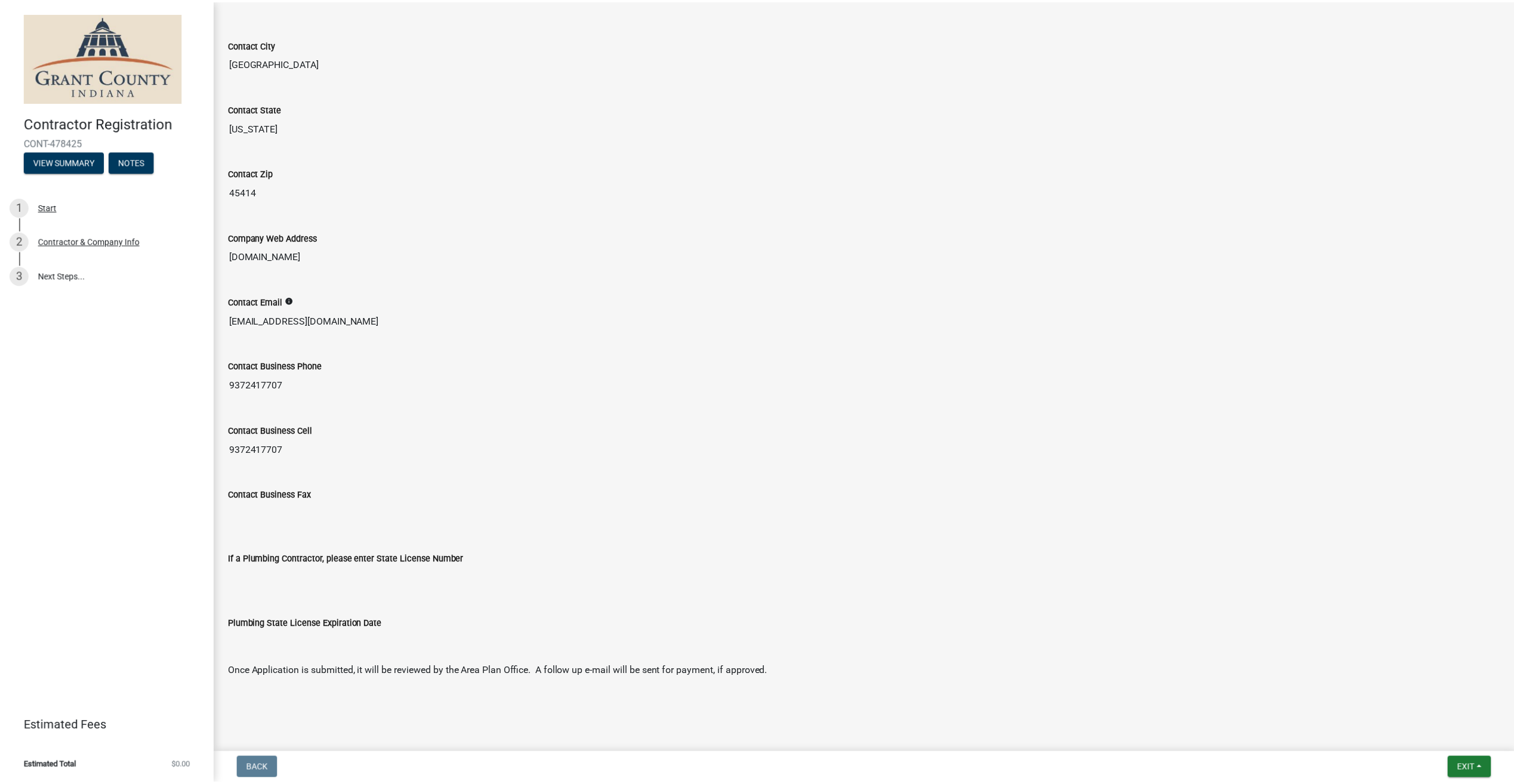
scroll to position [704, 0]
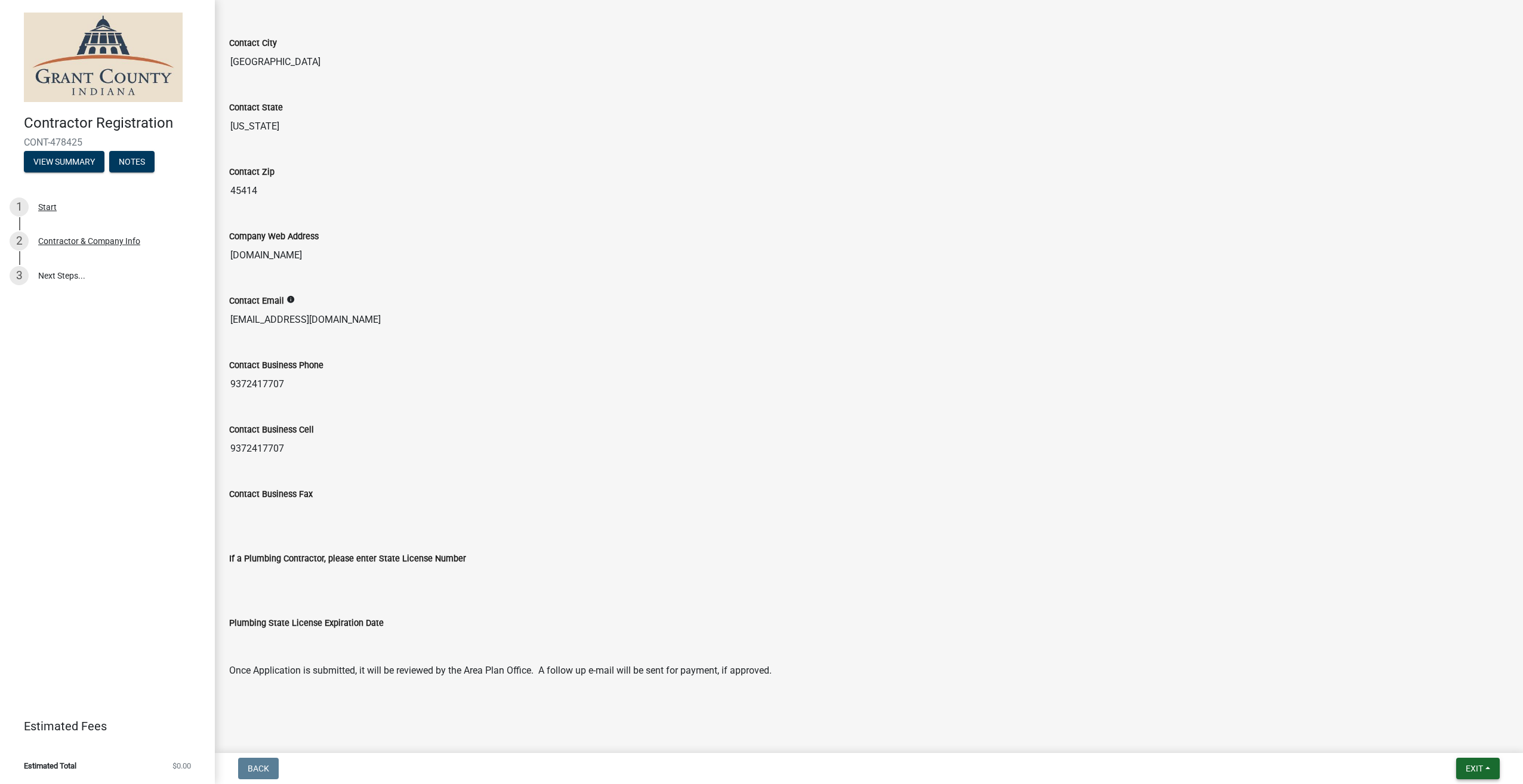
click at [1466, 766] on span "Exit" at bounding box center [1474, 768] width 17 height 9
click at [1438, 735] on button "Save & Exit" at bounding box center [1452, 738] width 96 height 28
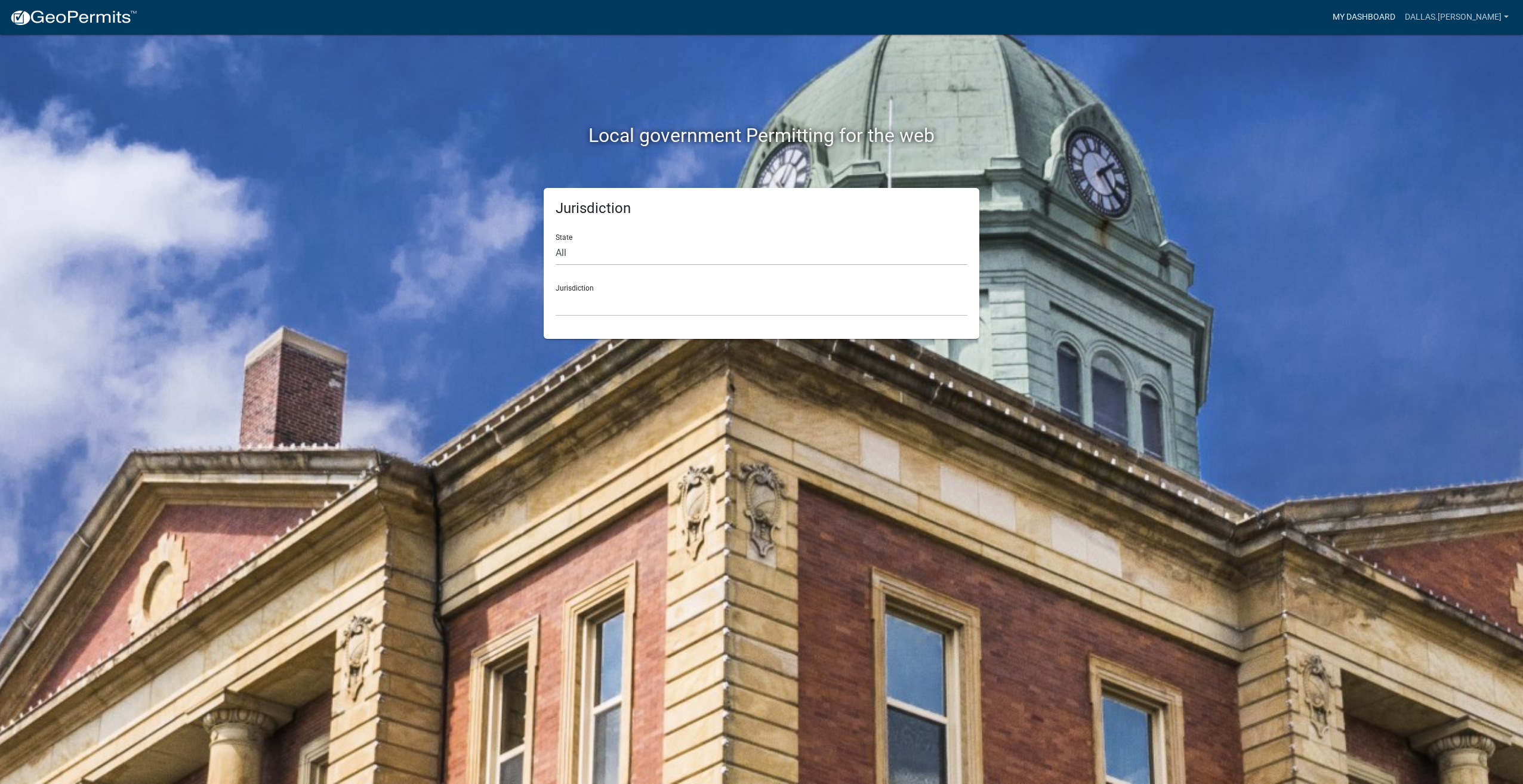
click at [1382, 11] on link "My Dashboard" at bounding box center [1364, 17] width 72 height 23
